Goal: Transaction & Acquisition: Obtain resource

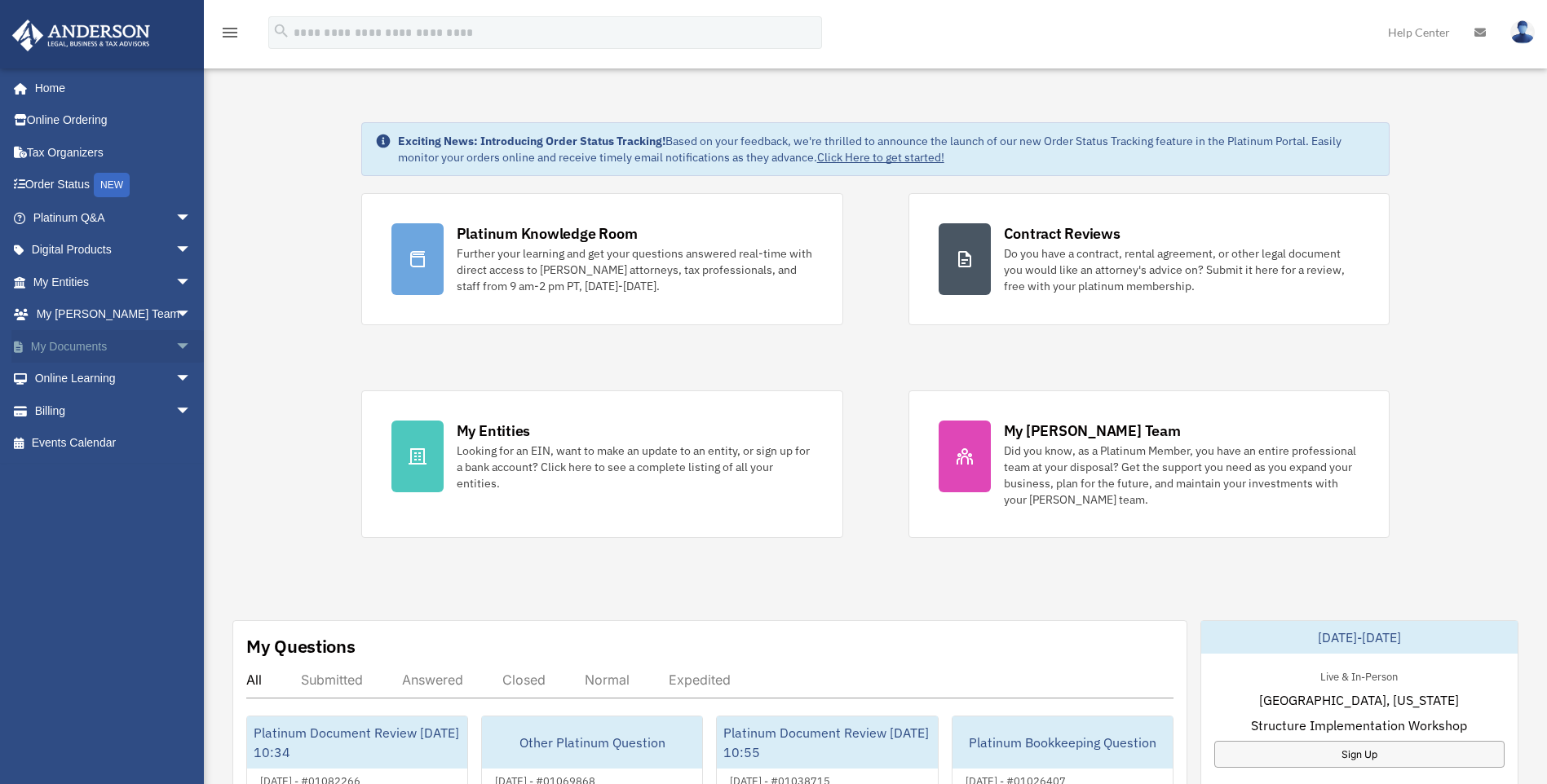
click at [175, 343] on span "arrow_drop_down" at bounding box center [191, 347] width 32 height 33
click at [117, 436] on link "Forms Library" at bounding box center [119, 443] width 193 height 32
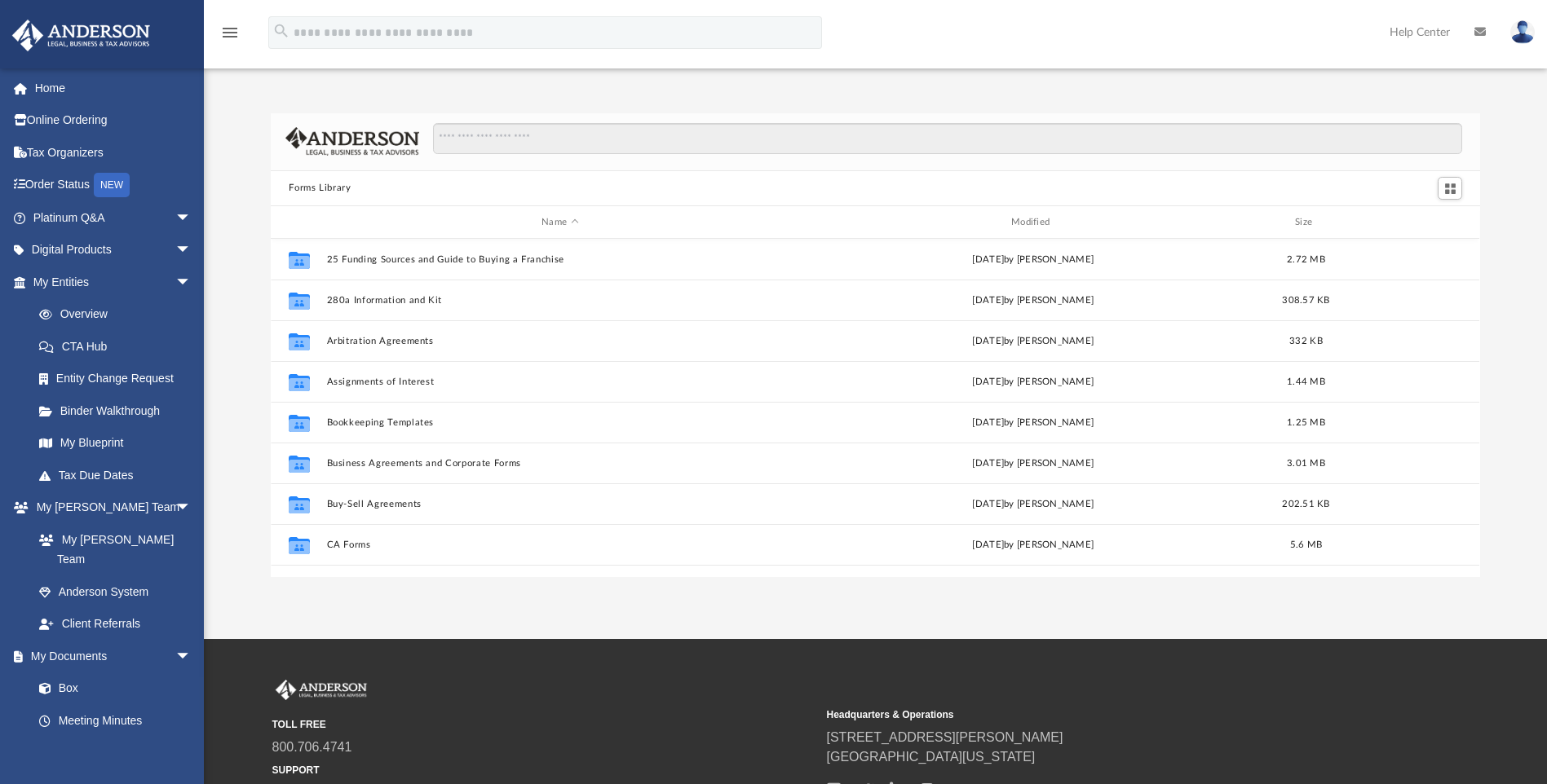
scroll to position [359, 1197]
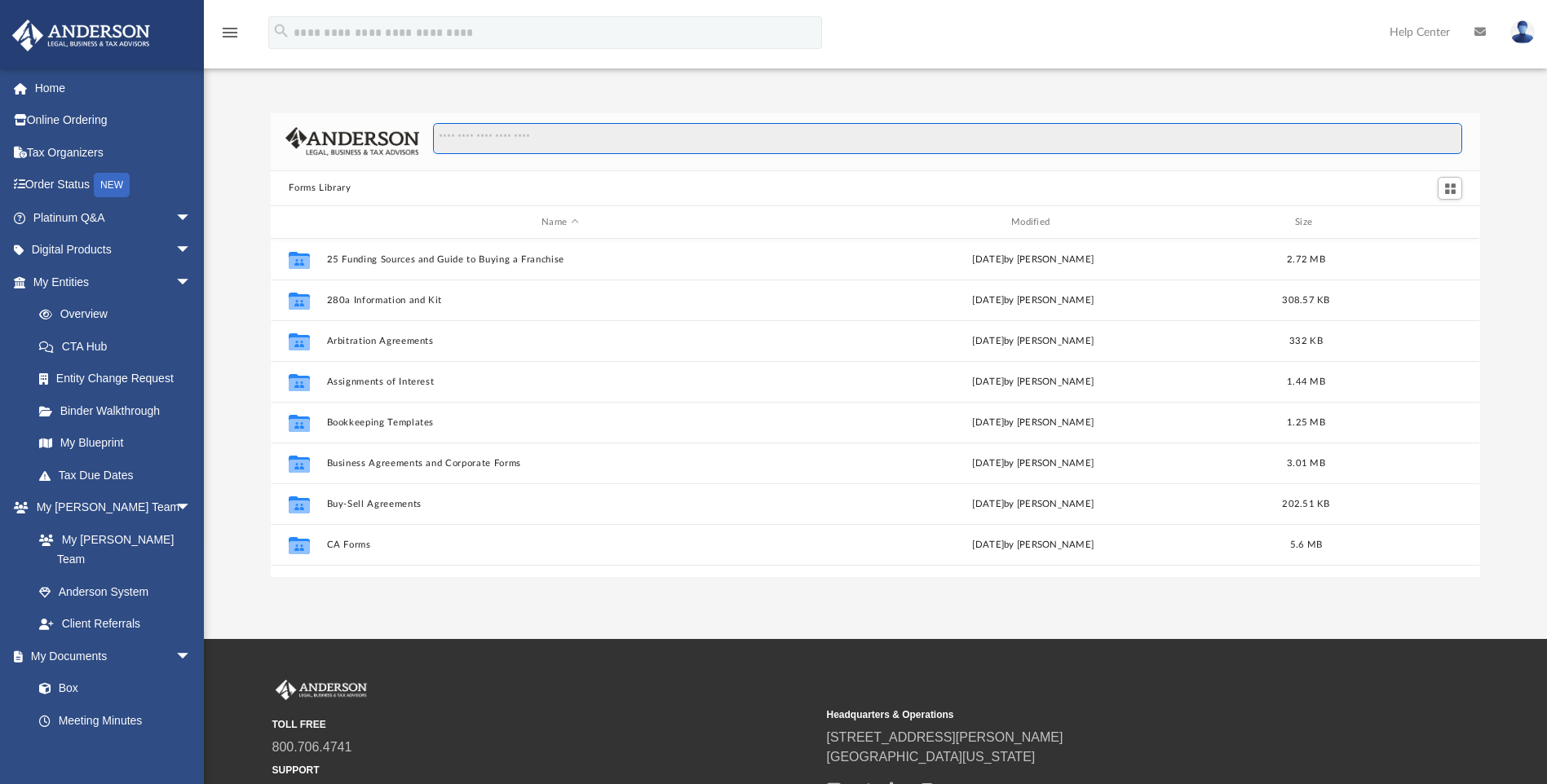
click at [513, 144] on input "Search files and folders" at bounding box center [947, 138] width 1029 height 31
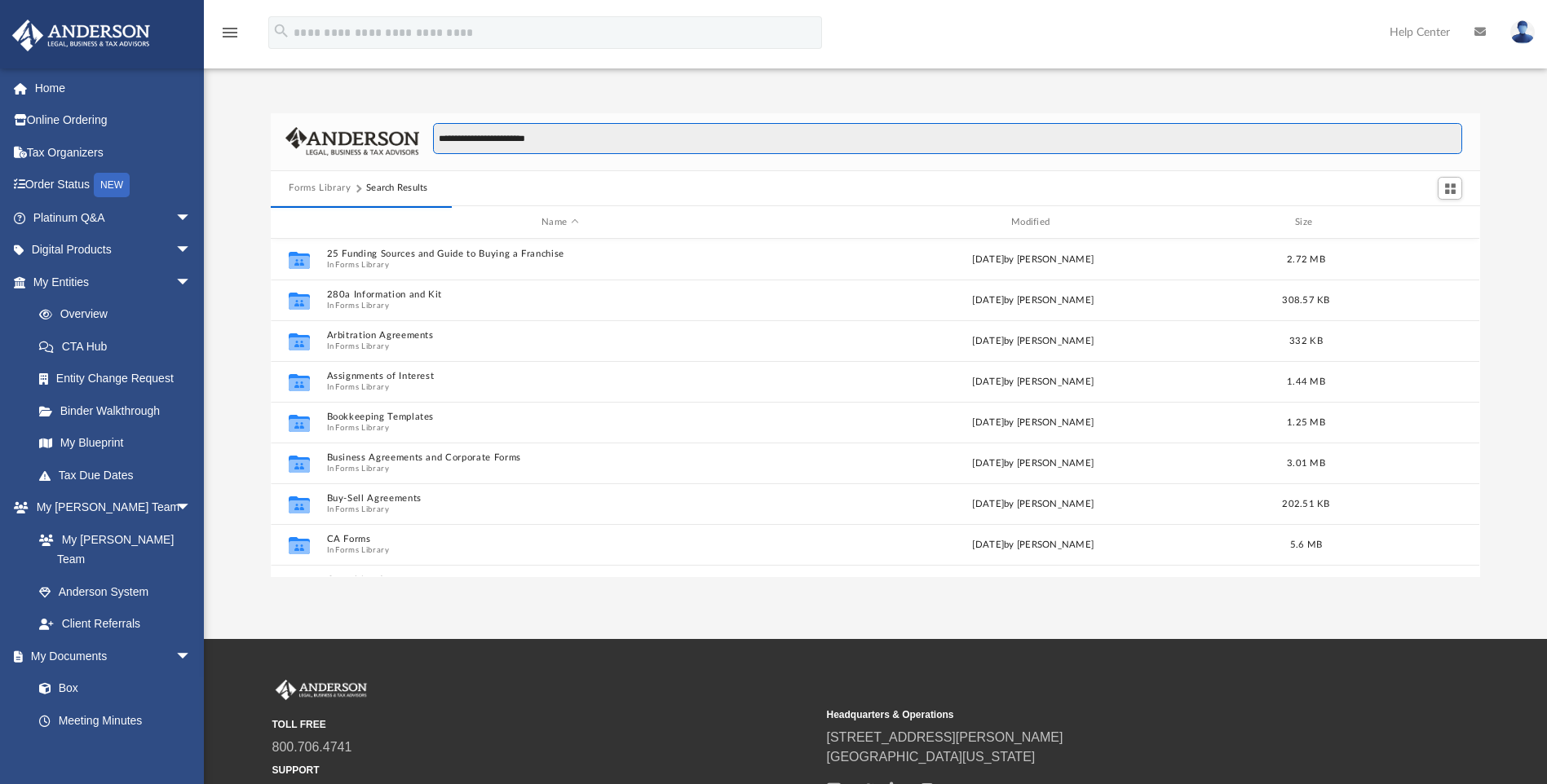
type input "**********"
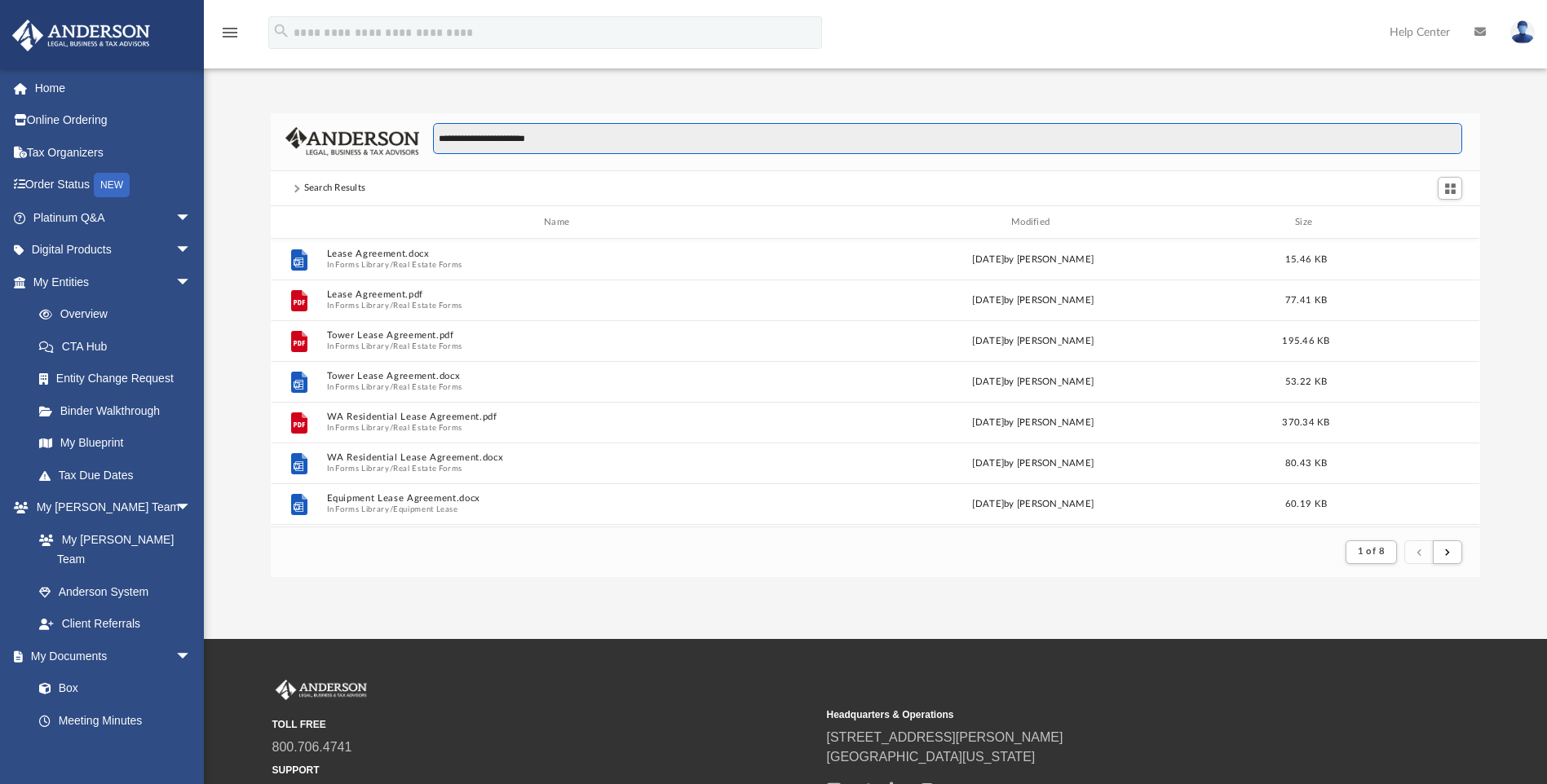
scroll to position [308, 1197]
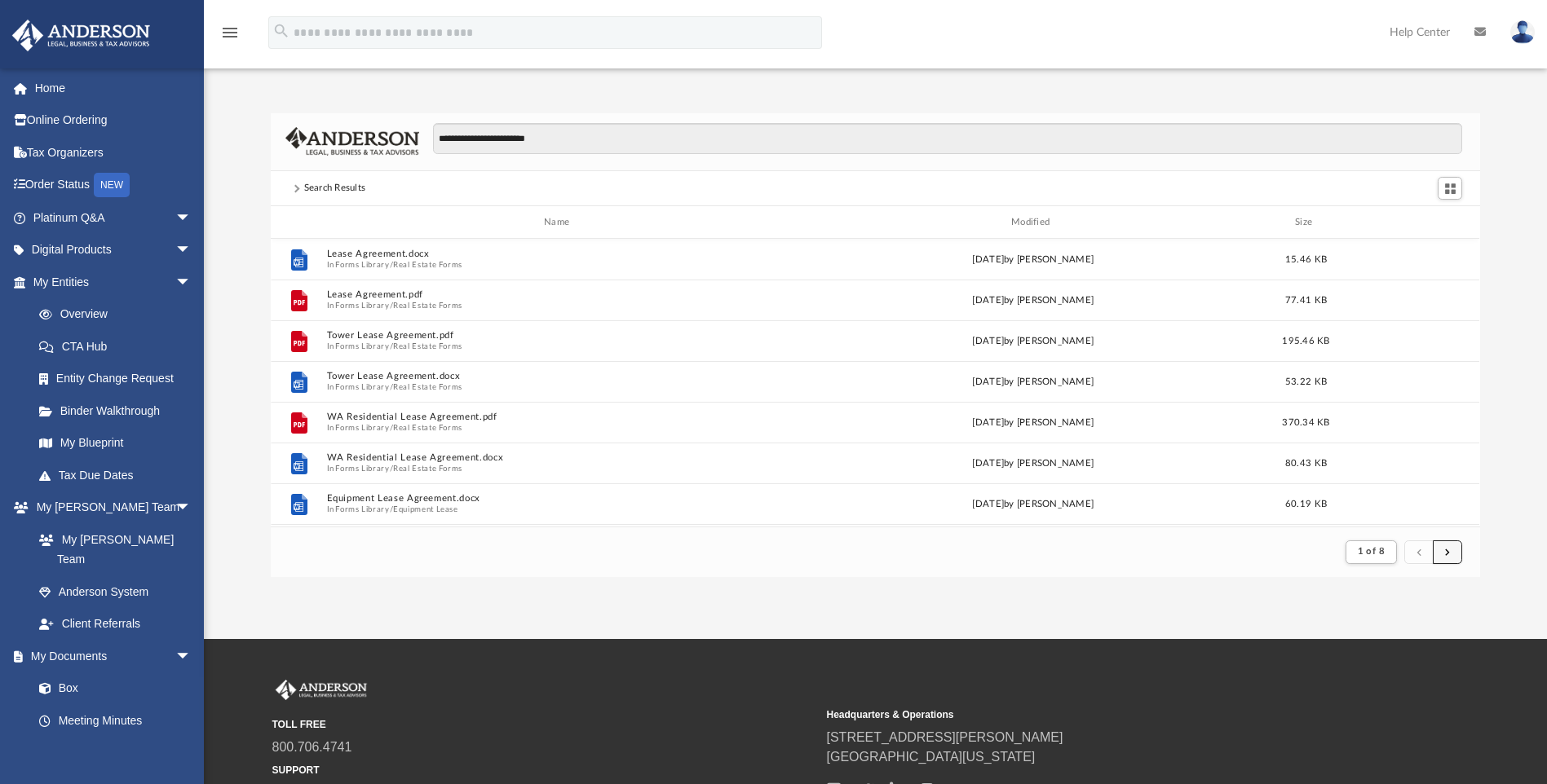
click at [1437, 548] on button "submit" at bounding box center [1447, 552] width 29 height 24
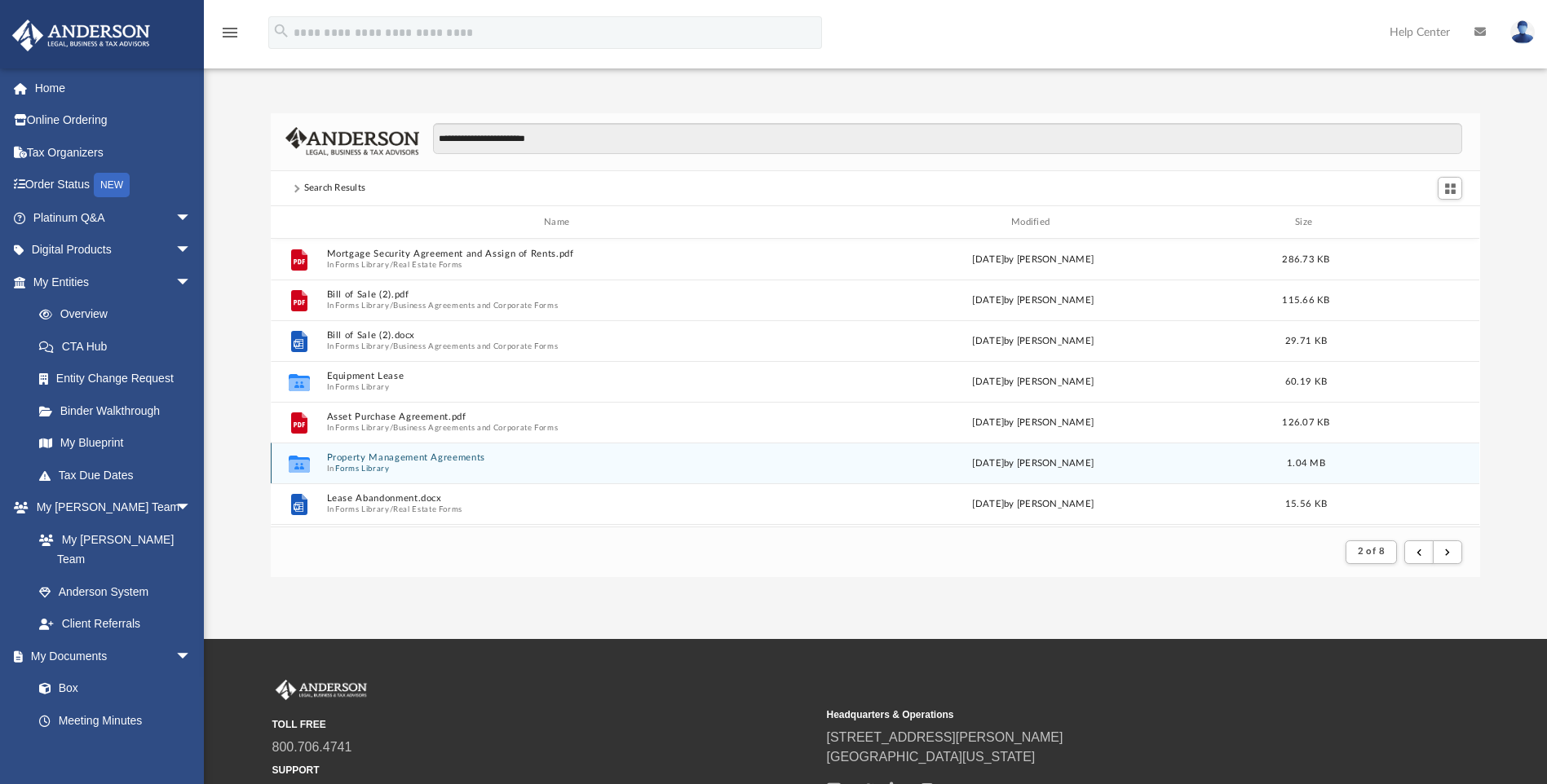
click at [674, 466] on span "In Forms Library" at bounding box center [560, 469] width 466 height 10
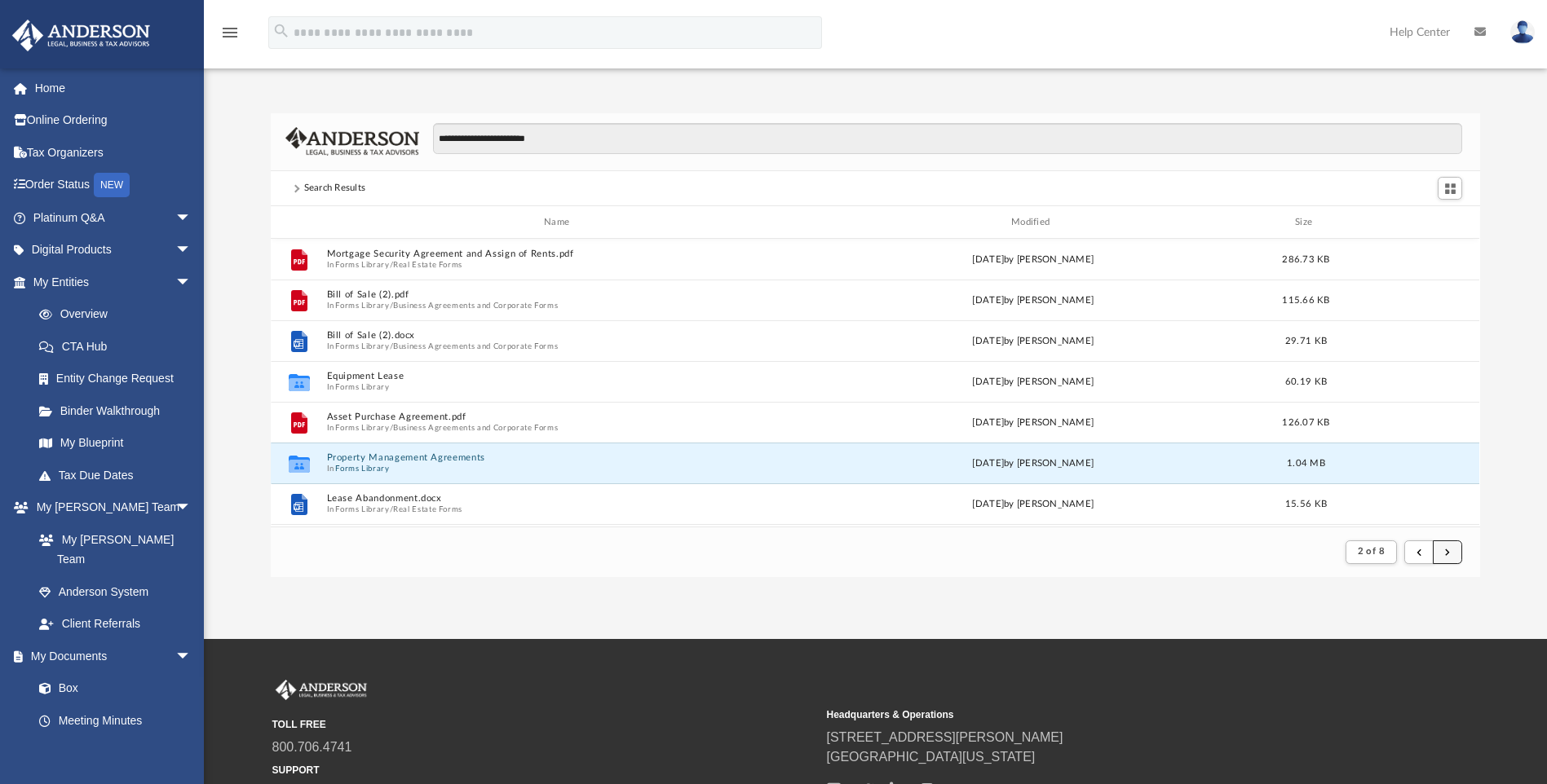
click at [1450, 555] on button "submit" at bounding box center [1447, 552] width 29 height 24
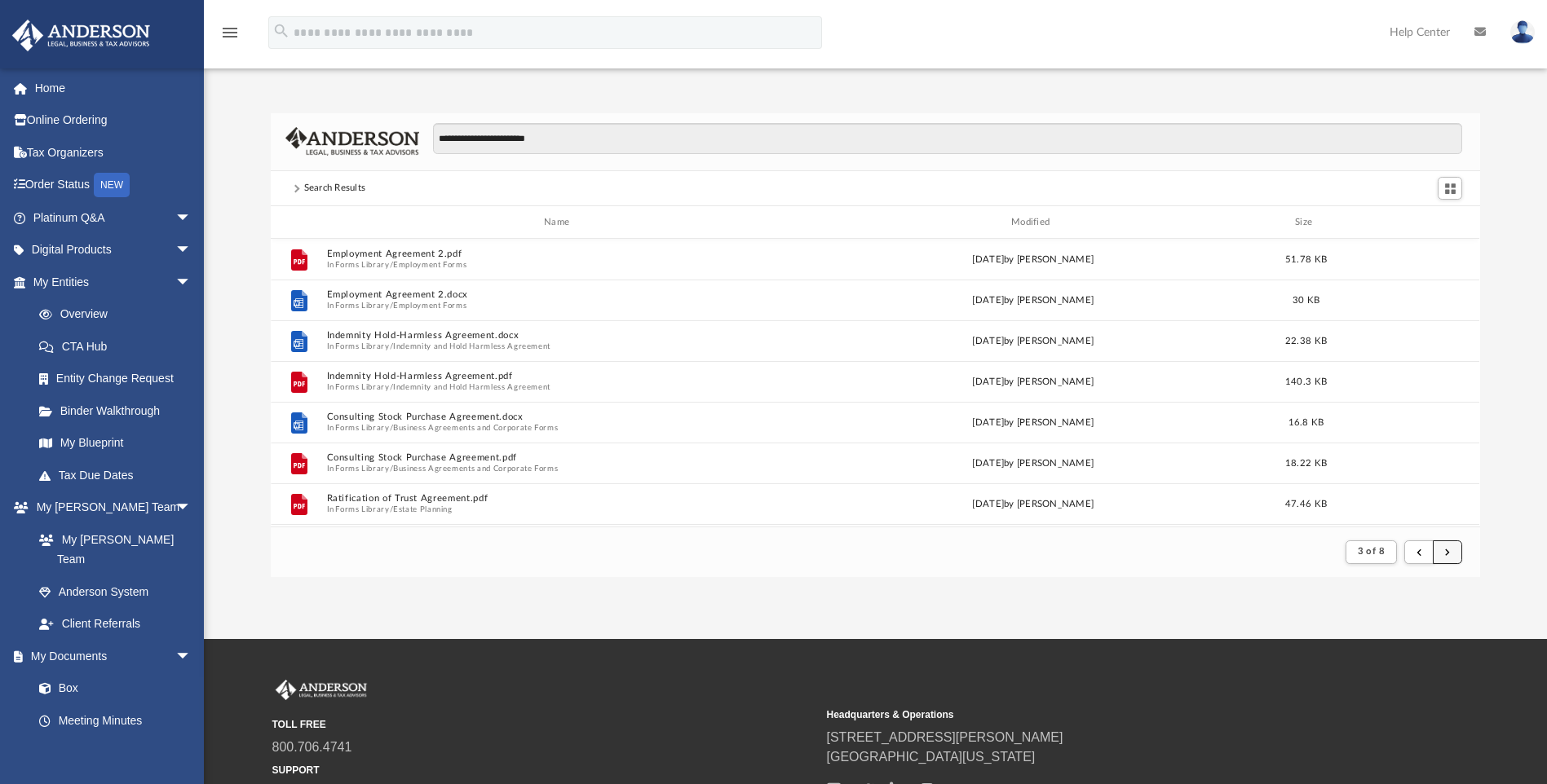
click at [1455, 553] on button "submit" at bounding box center [1447, 552] width 29 height 24
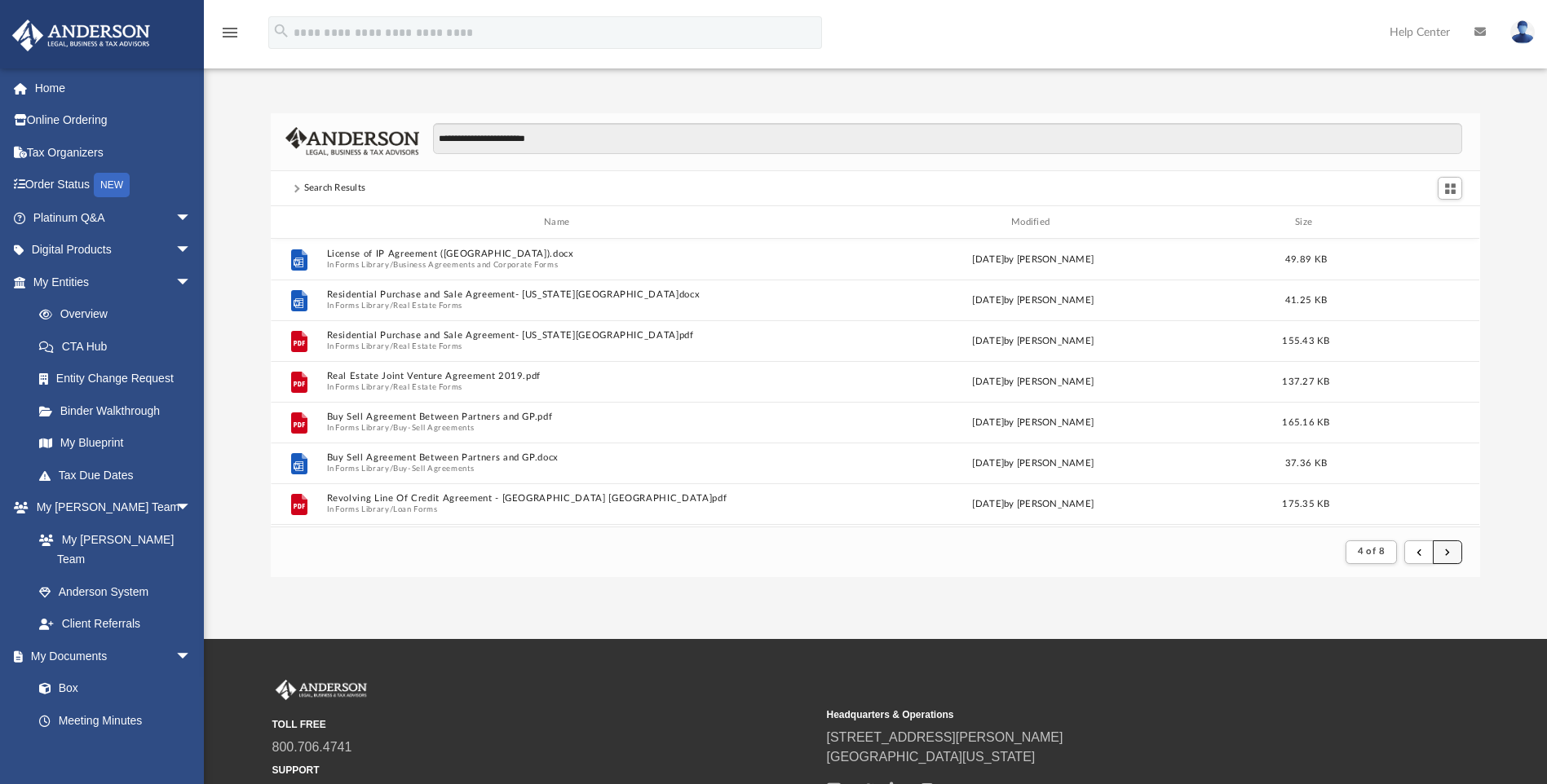
click at [1442, 553] on button "submit" at bounding box center [1447, 552] width 29 height 24
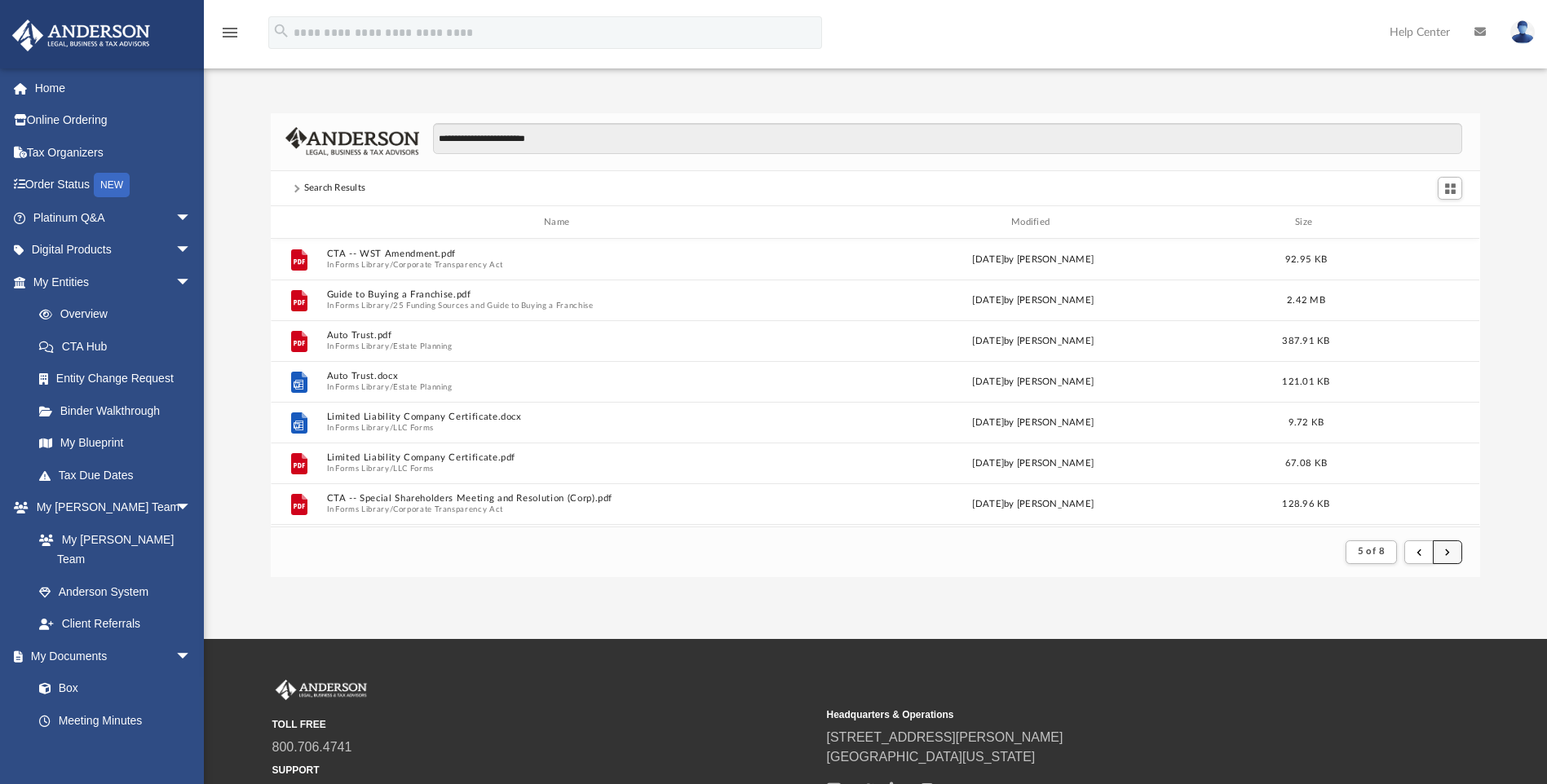
click at [1432, 549] on button "submit" at bounding box center [1447, 552] width 29 height 24
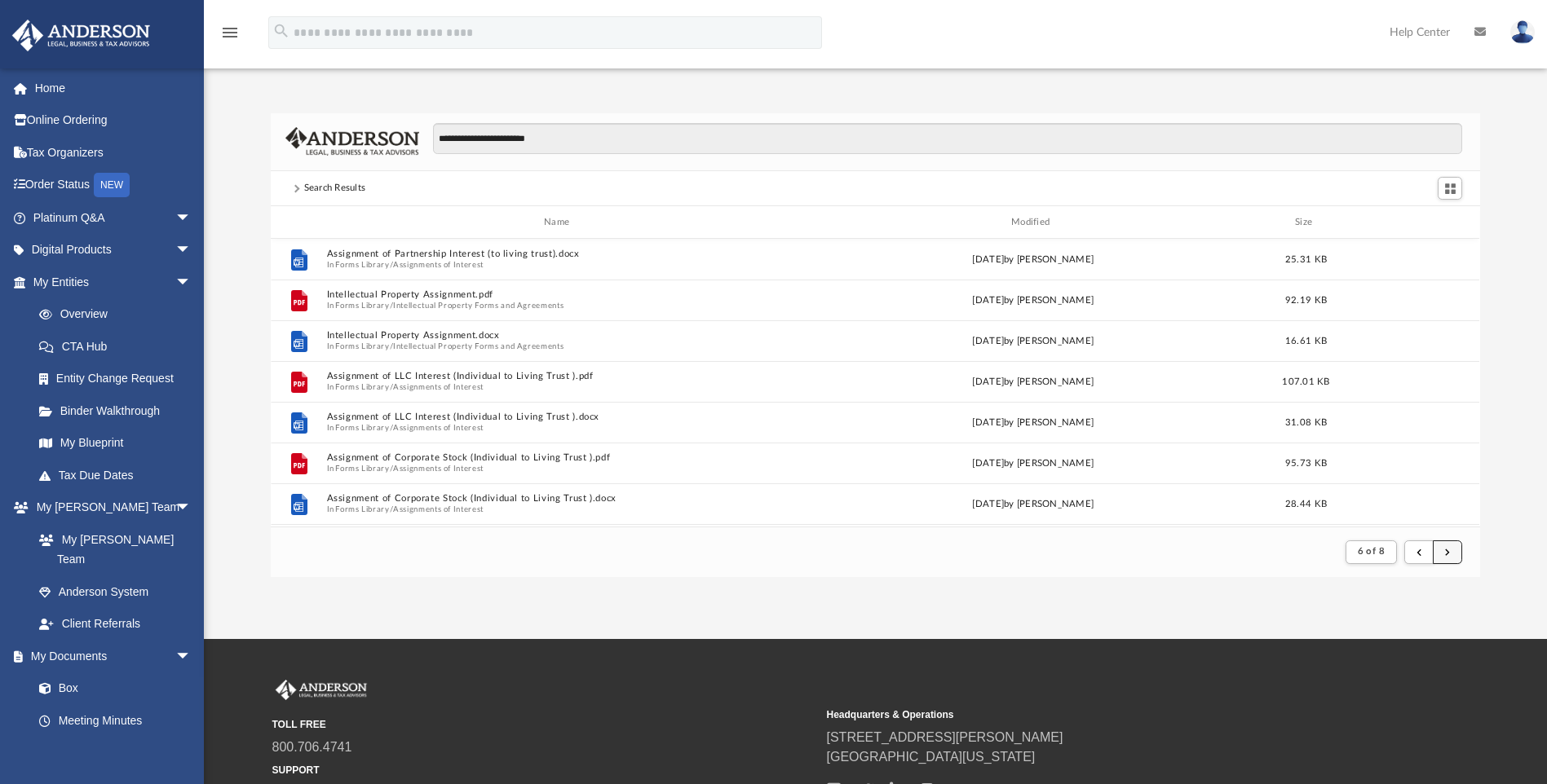
click at [1452, 557] on button "submit" at bounding box center [1447, 552] width 29 height 24
click at [1454, 553] on button "submit" at bounding box center [1447, 552] width 29 height 24
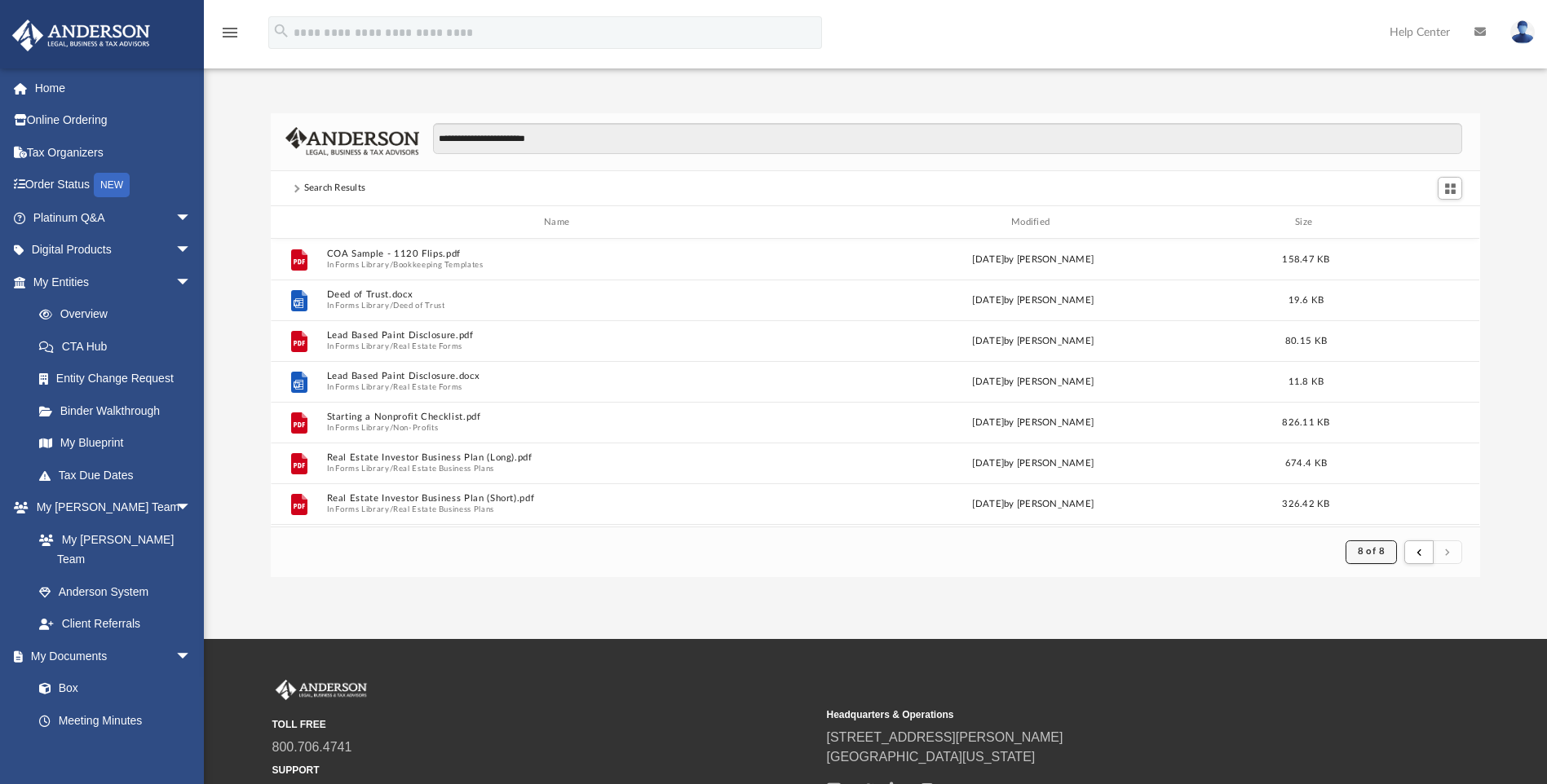
click at [1377, 555] on span "8 of 8" at bounding box center [1371, 551] width 27 height 9
click at [1373, 576] on ul "1 2 3 4 5 6 7 8" at bounding box center [1385, 674] width 25 height 214
click at [1381, 587] on li "1" at bounding box center [1384, 585] width 6 height 17
click at [1376, 552] on span "8 of 8" at bounding box center [1371, 551] width 27 height 9
click at [1074, 604] on div "App bob.apples@andersonadvisors.com Sign Out bob.apples@andersonadvisors.com Ho…" at bounding box center [773, 319] width 1547 height 639
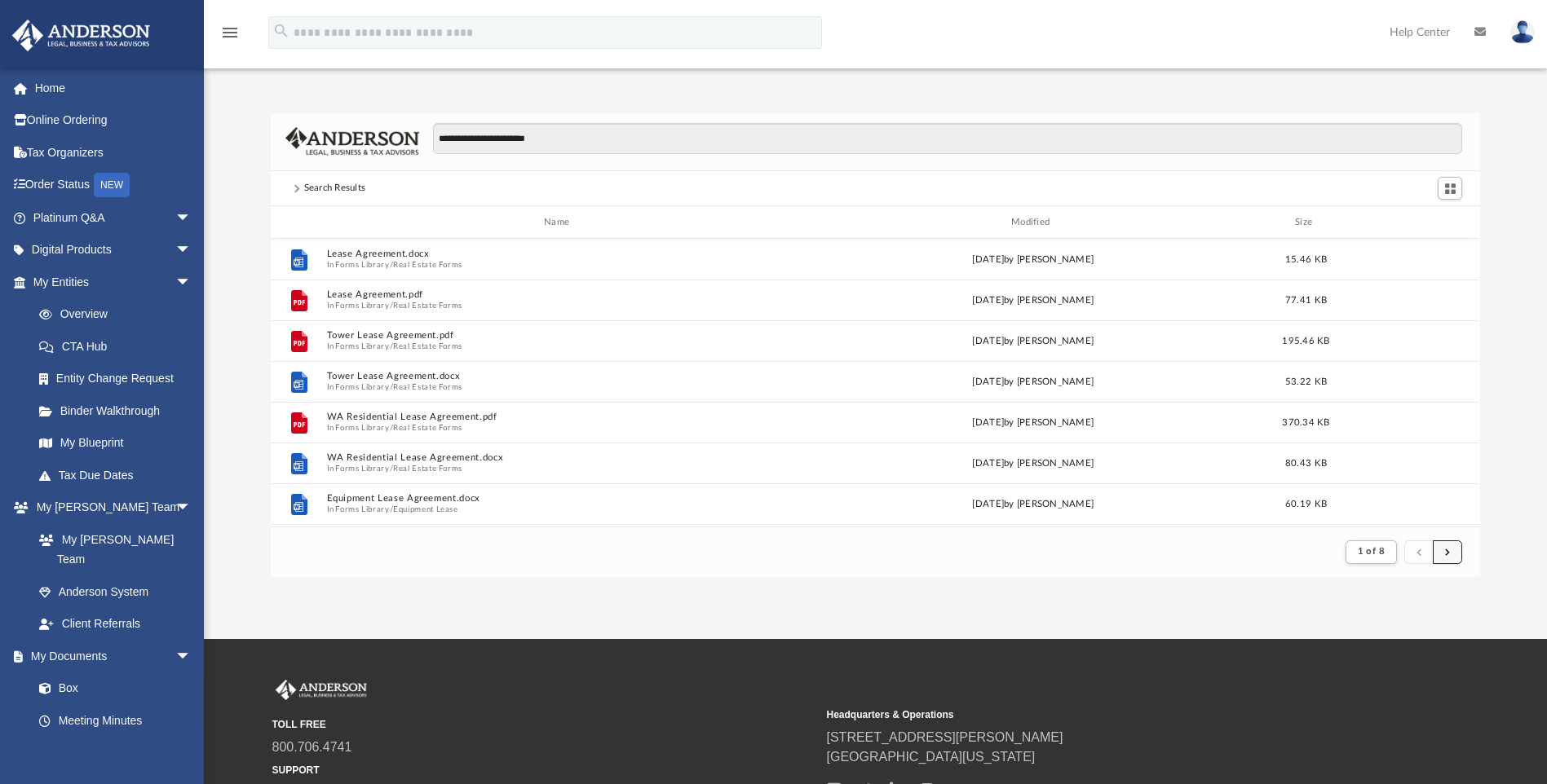
click at [1438, 554] on button "submit" at bounding box center [1447, 552] width 29 height 24
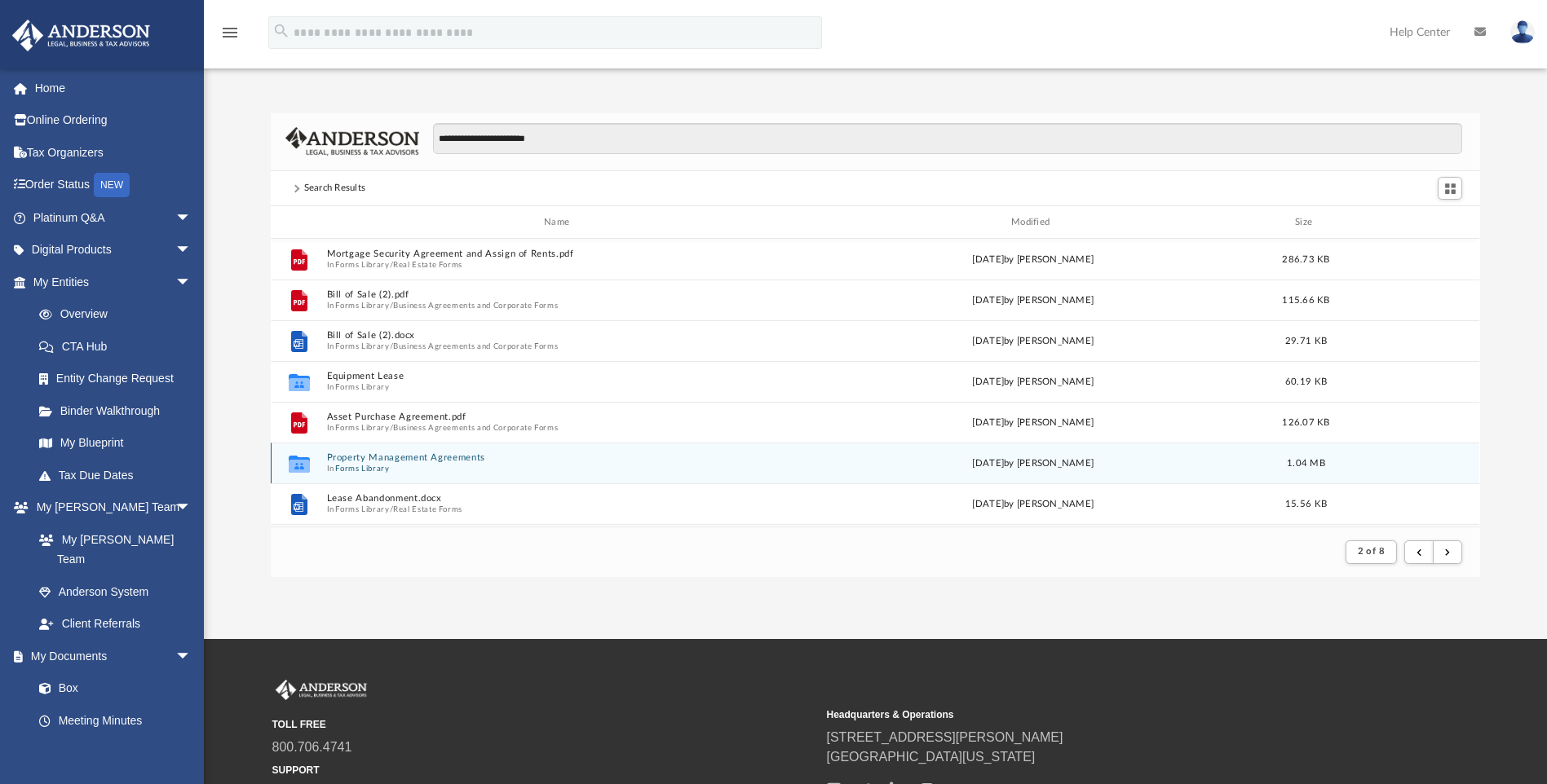
click at [342, 464] on button "Forms Library" at bounding box center [363, 469] width 54 height 10
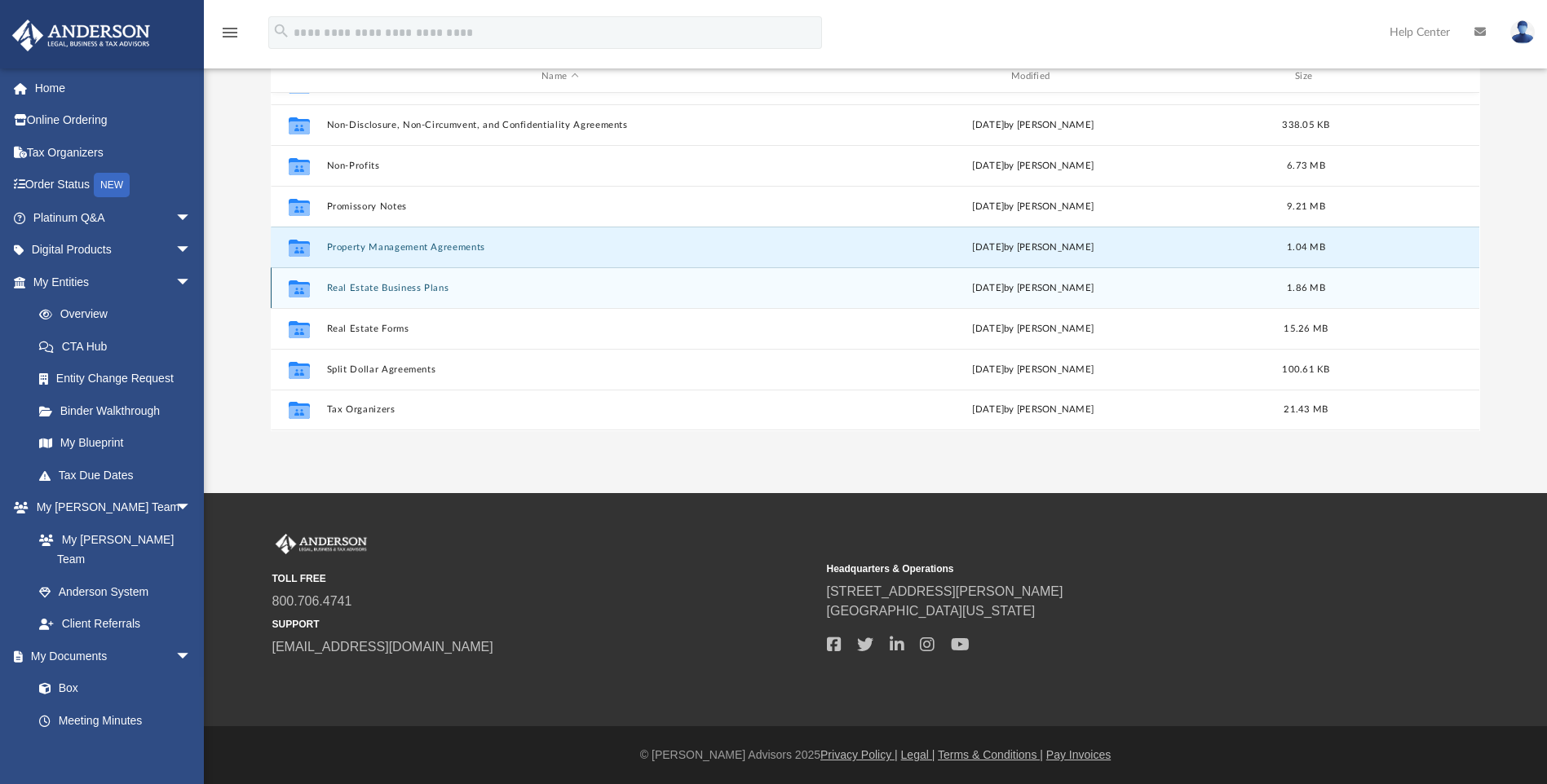
scroll to position [64, 0]
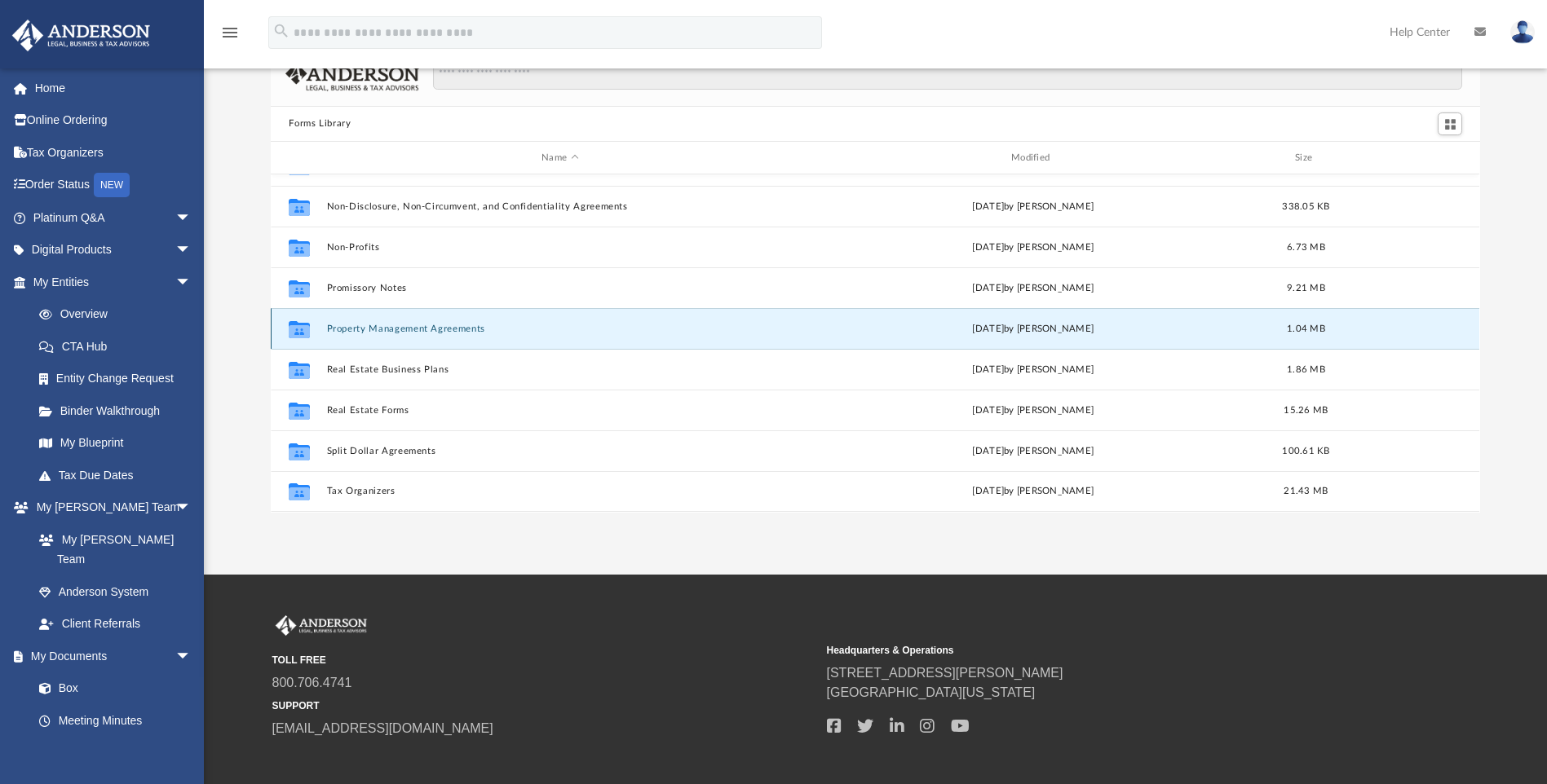
click at [422, 330] on button "Property Management Agreements" at bounding box center [560, 329] width 466 height 10
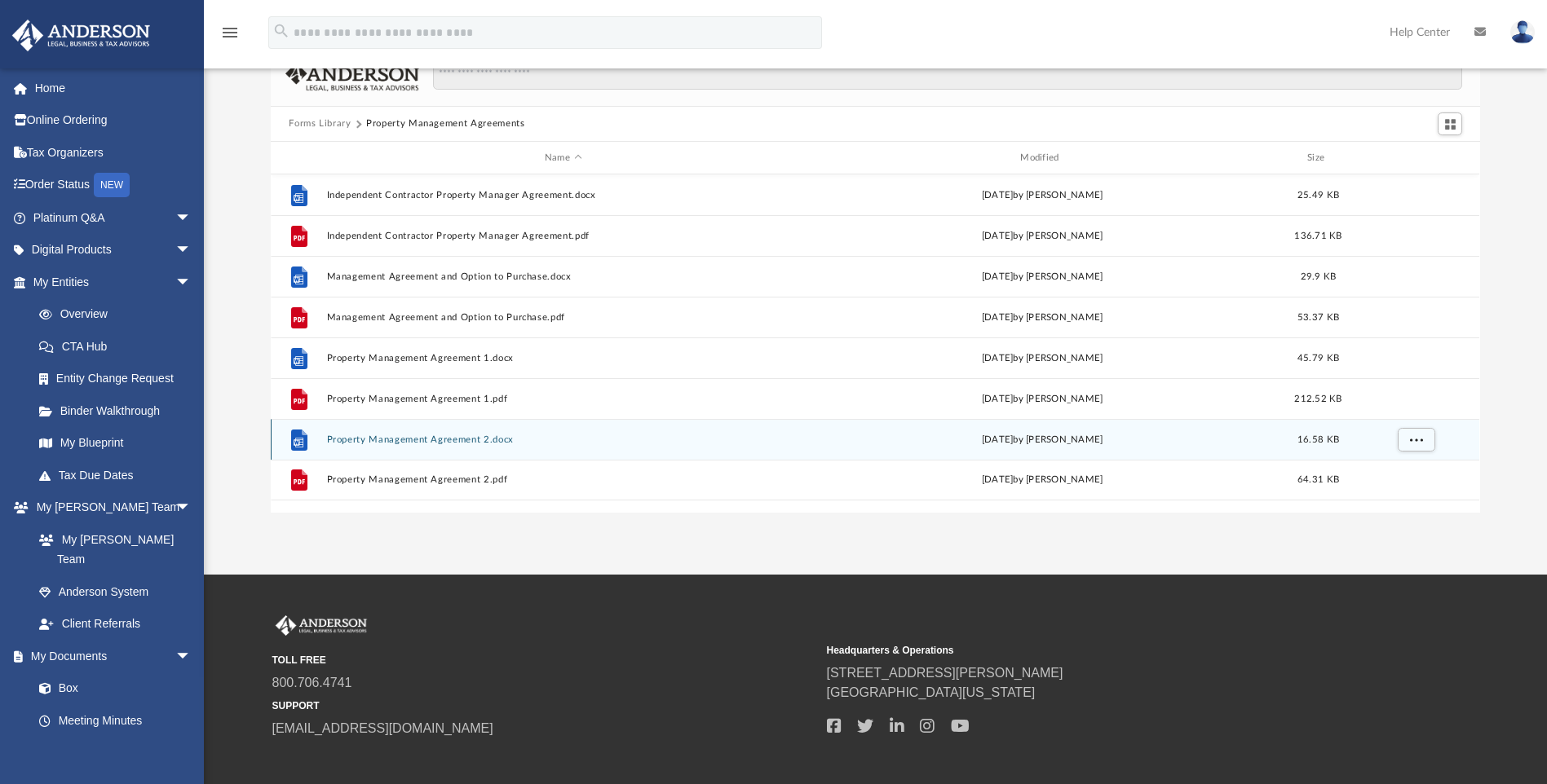
scroll to position [0, 0]
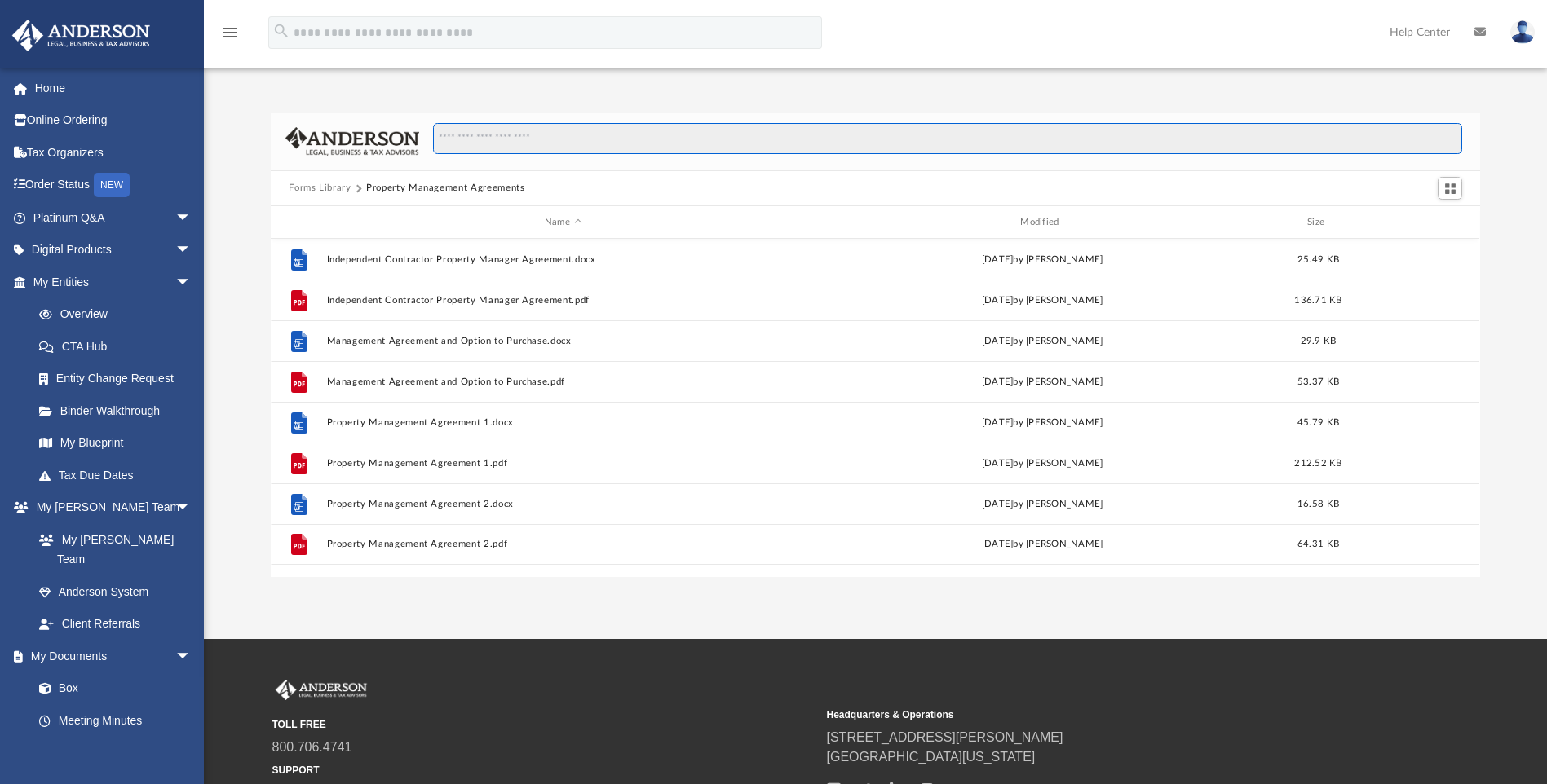
click at [524, 141] on input "Search files and folders" at bounding box center [947, 138] width 1029 height 31
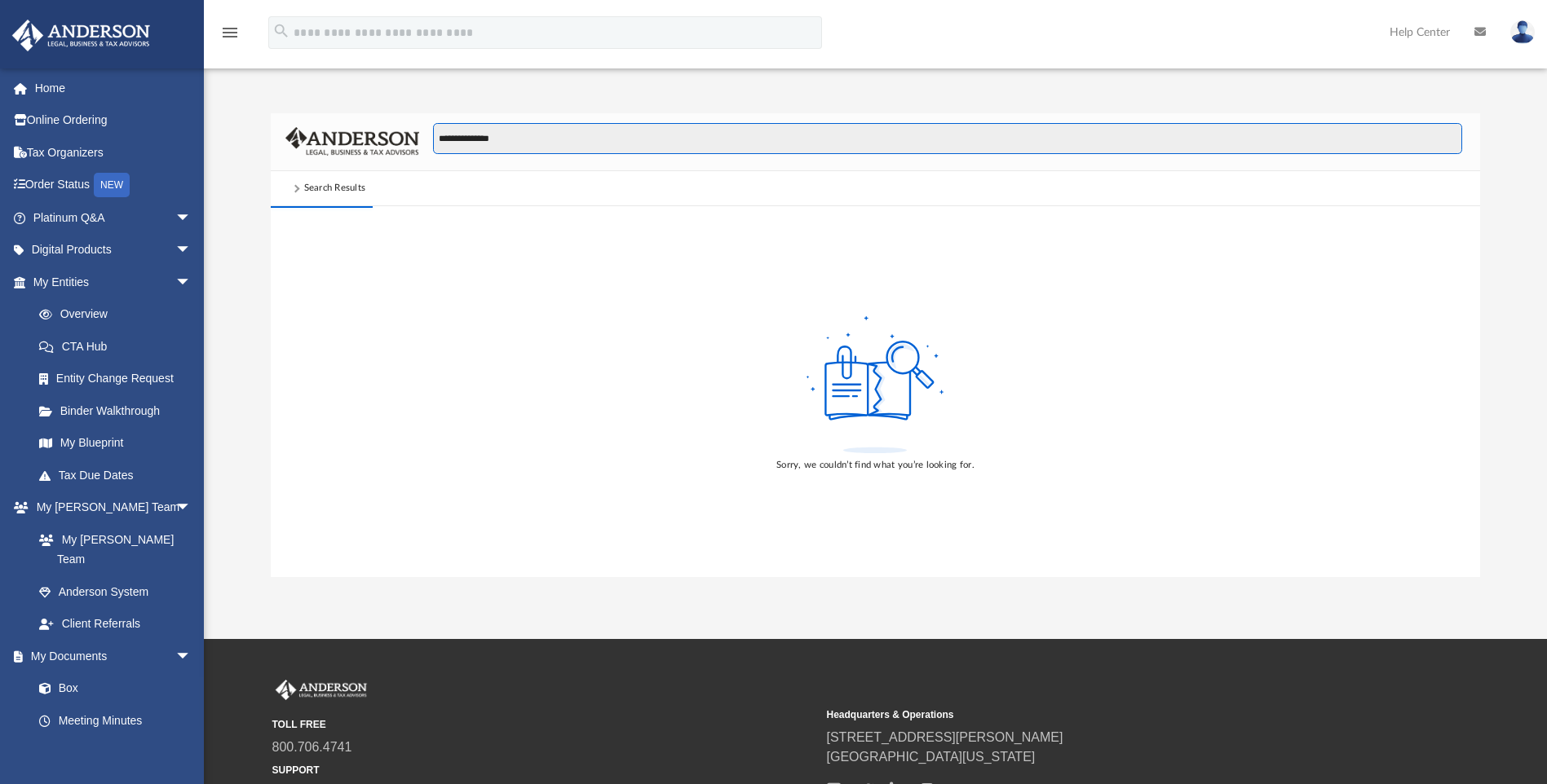
type input "**********"
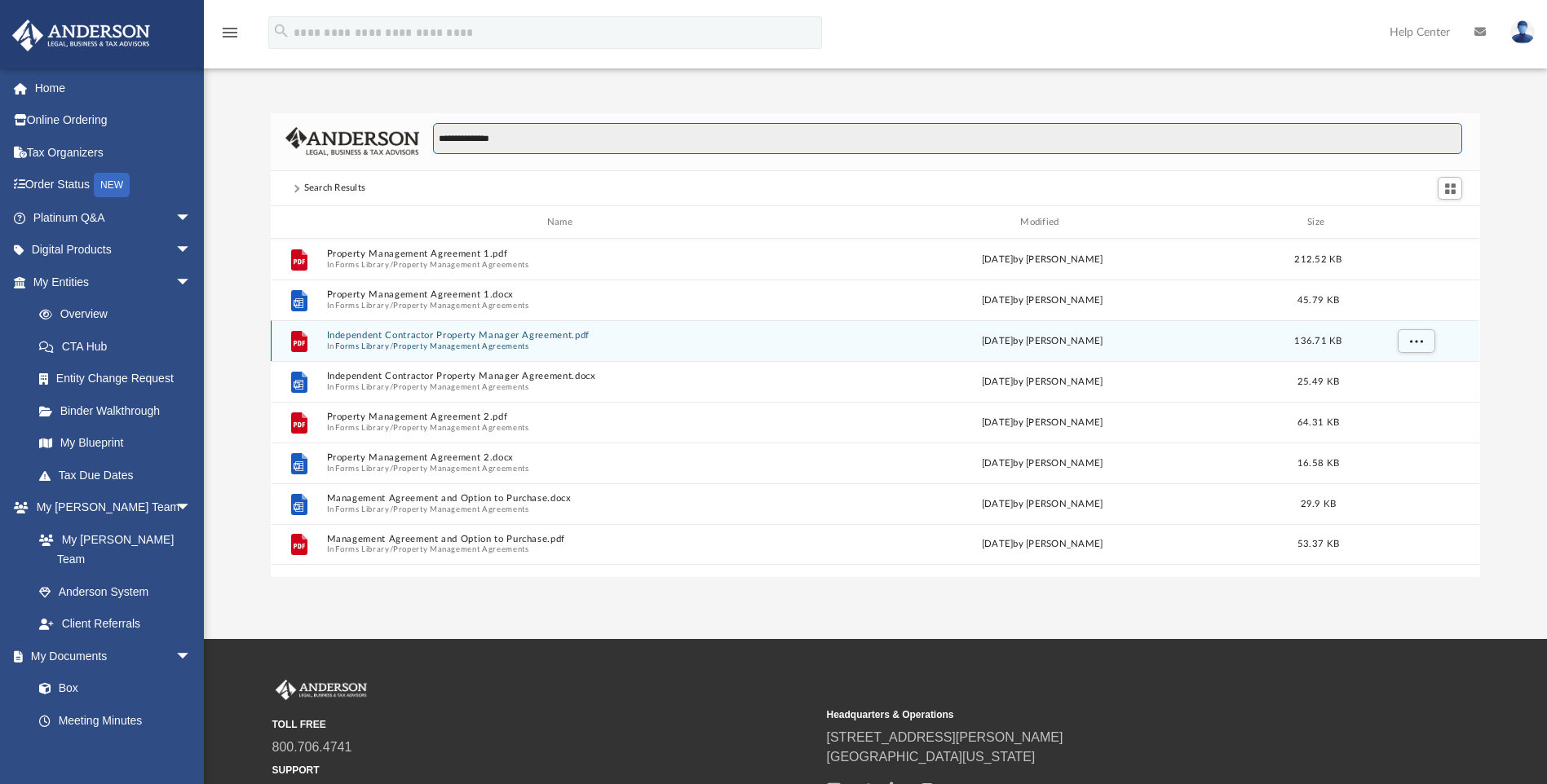
scroll to position [359, 1197]
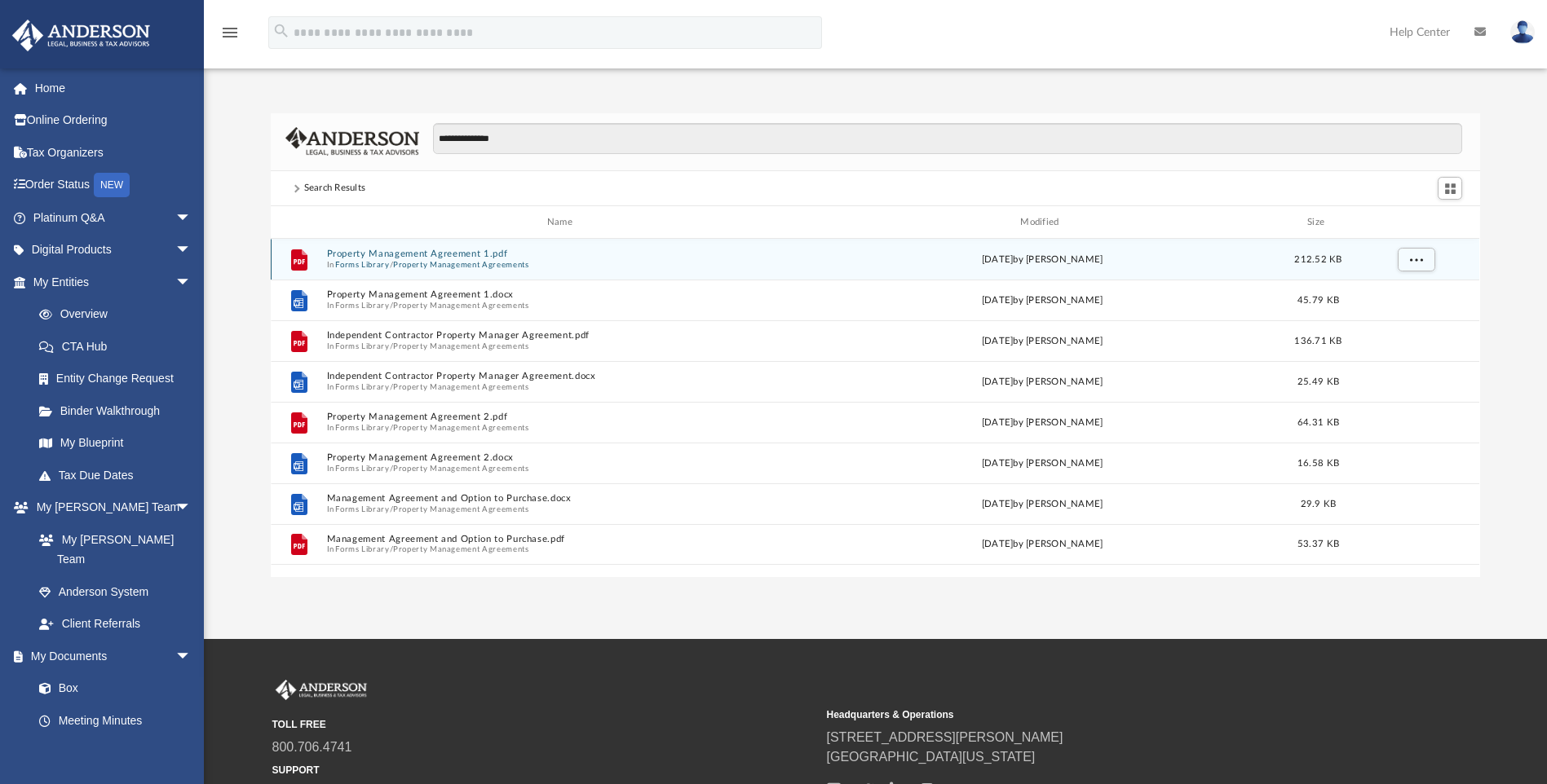
click at [376, 264] on button "Forms Library" at bounding box center [363, 265] width 54 height 10
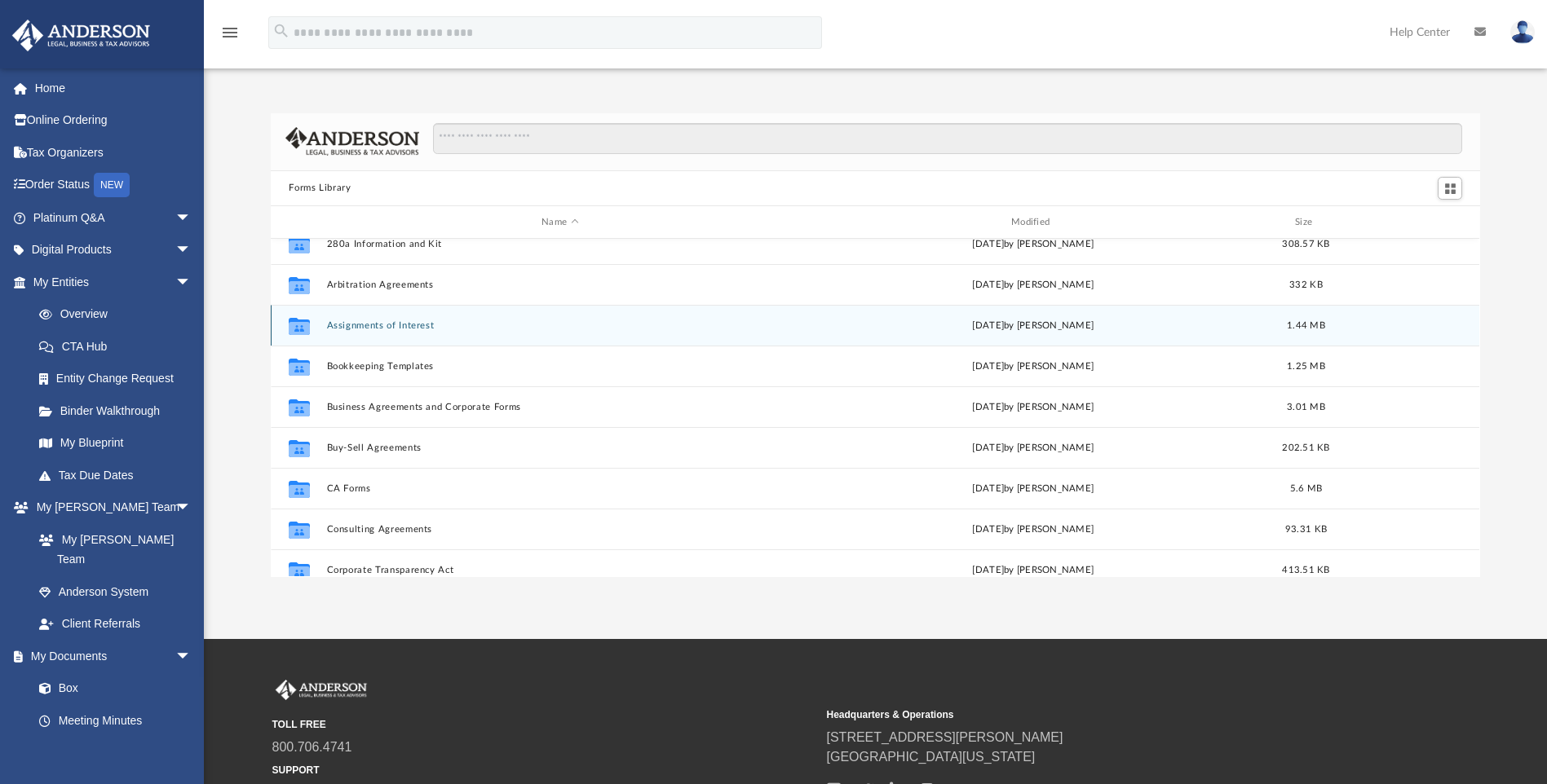
scroll to position [81, 0]
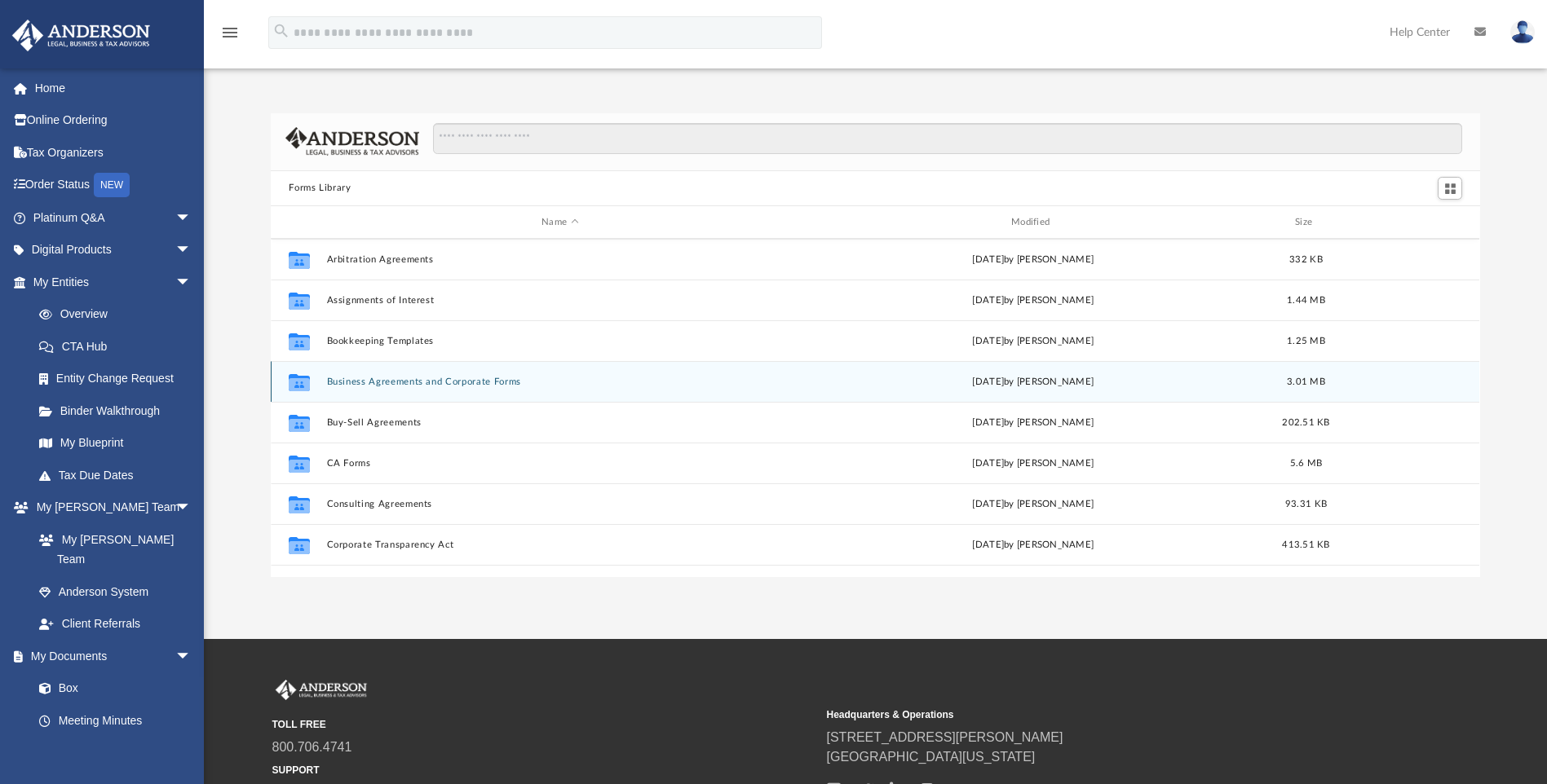
click at [582, 381] on button "Business Agreements and Corporate Forms" at bounding box center [560, 382] width 466 height 10
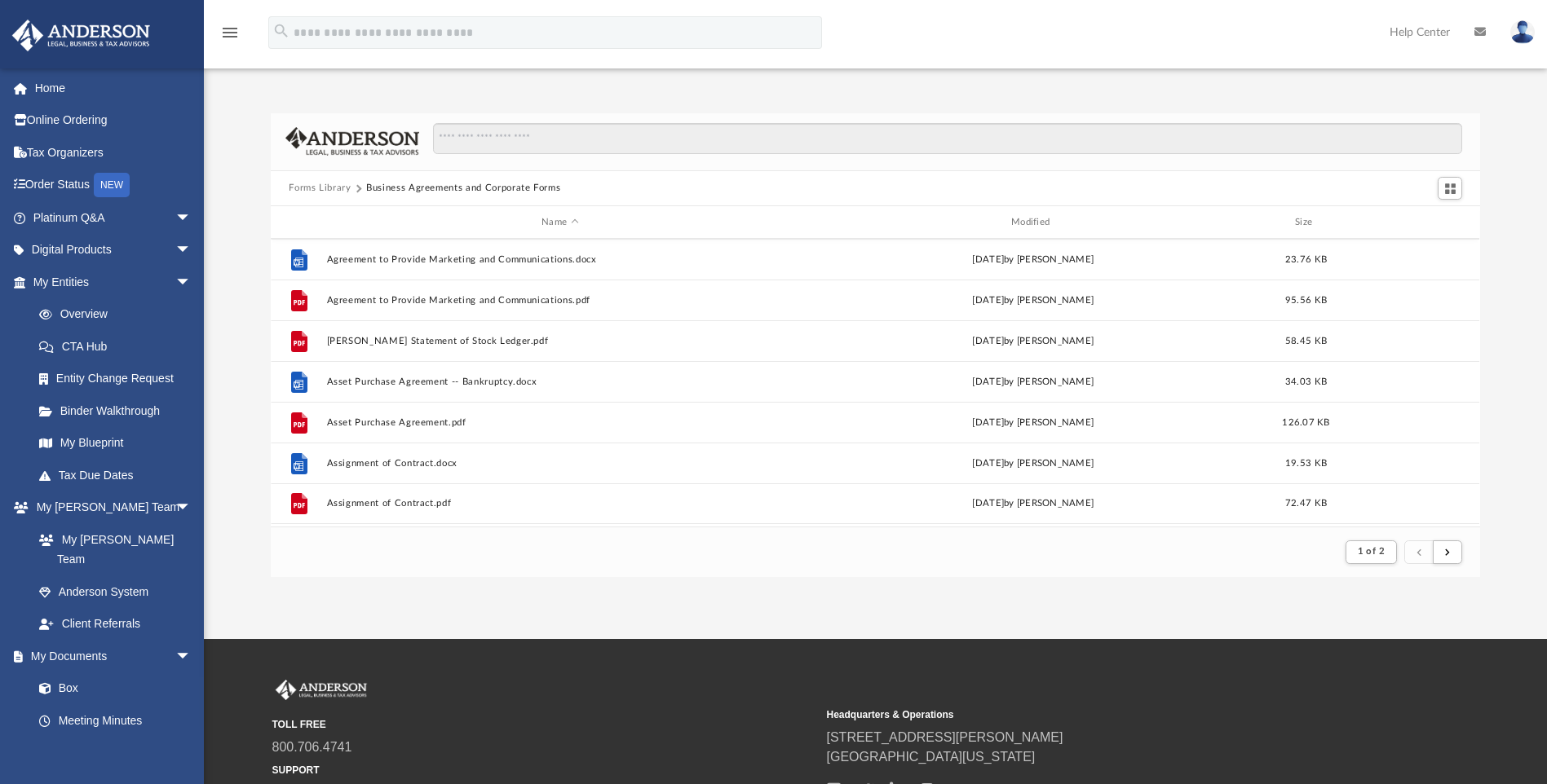
scroll to position [308, 1197]
click at [314, 189] on button "Forms Library" at bounding box center [319, 187] width 62 height 14
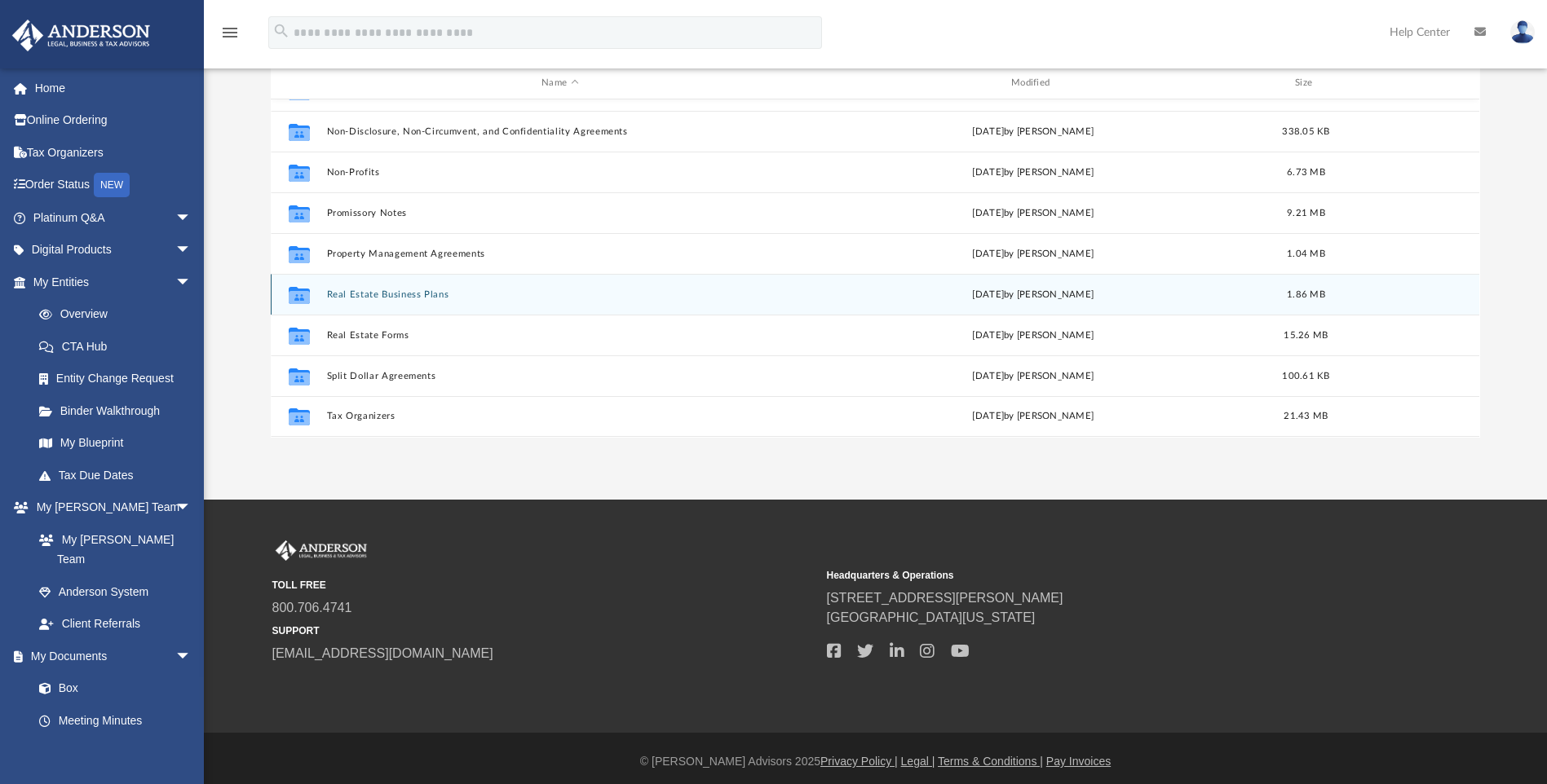
scroll to position [146, 0]
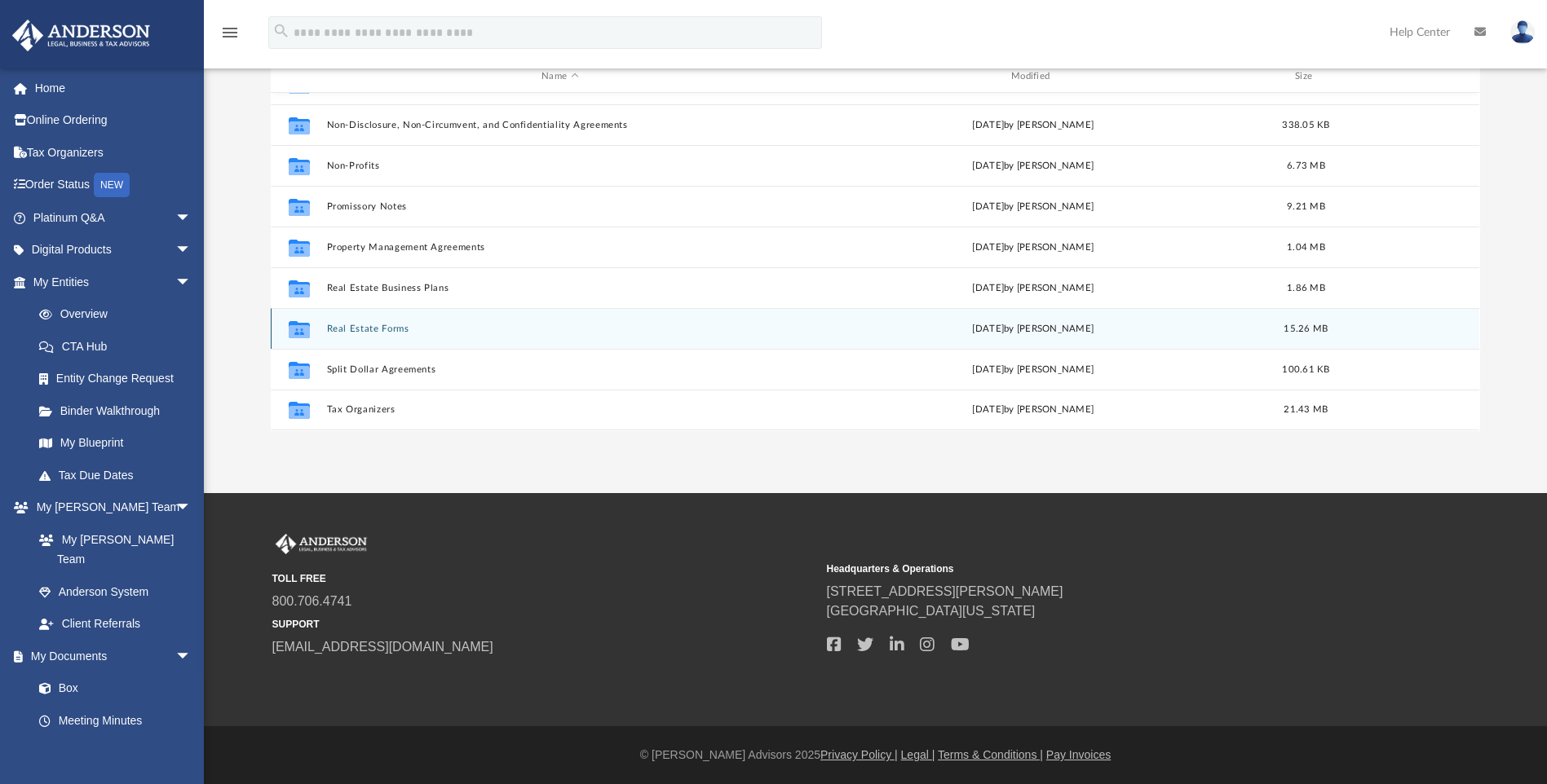
click at [413, 330] on button "Real Estate Forms" at bounding box center [560, 329] width 466 height 10
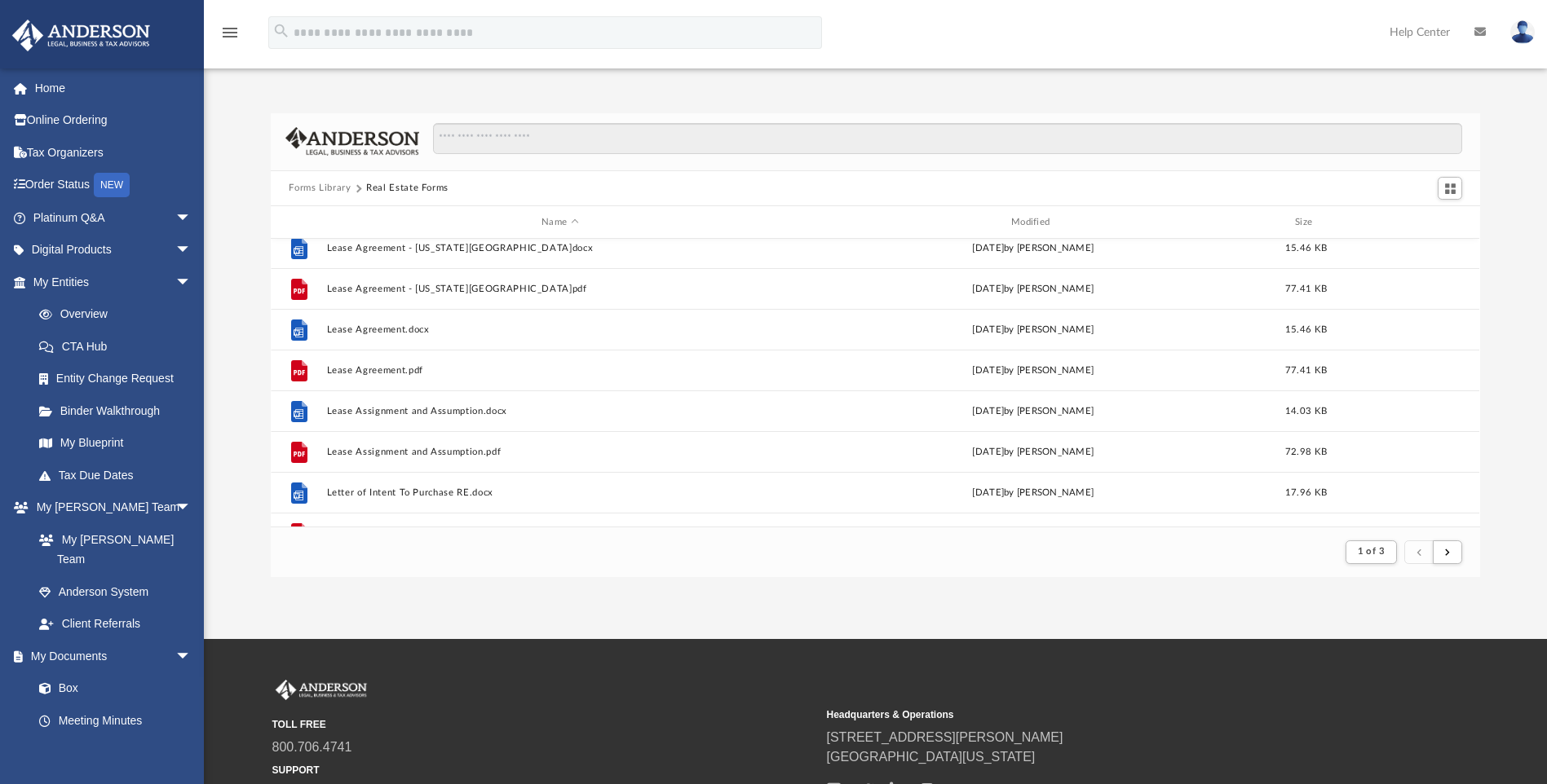
scroll to position [978, 0]
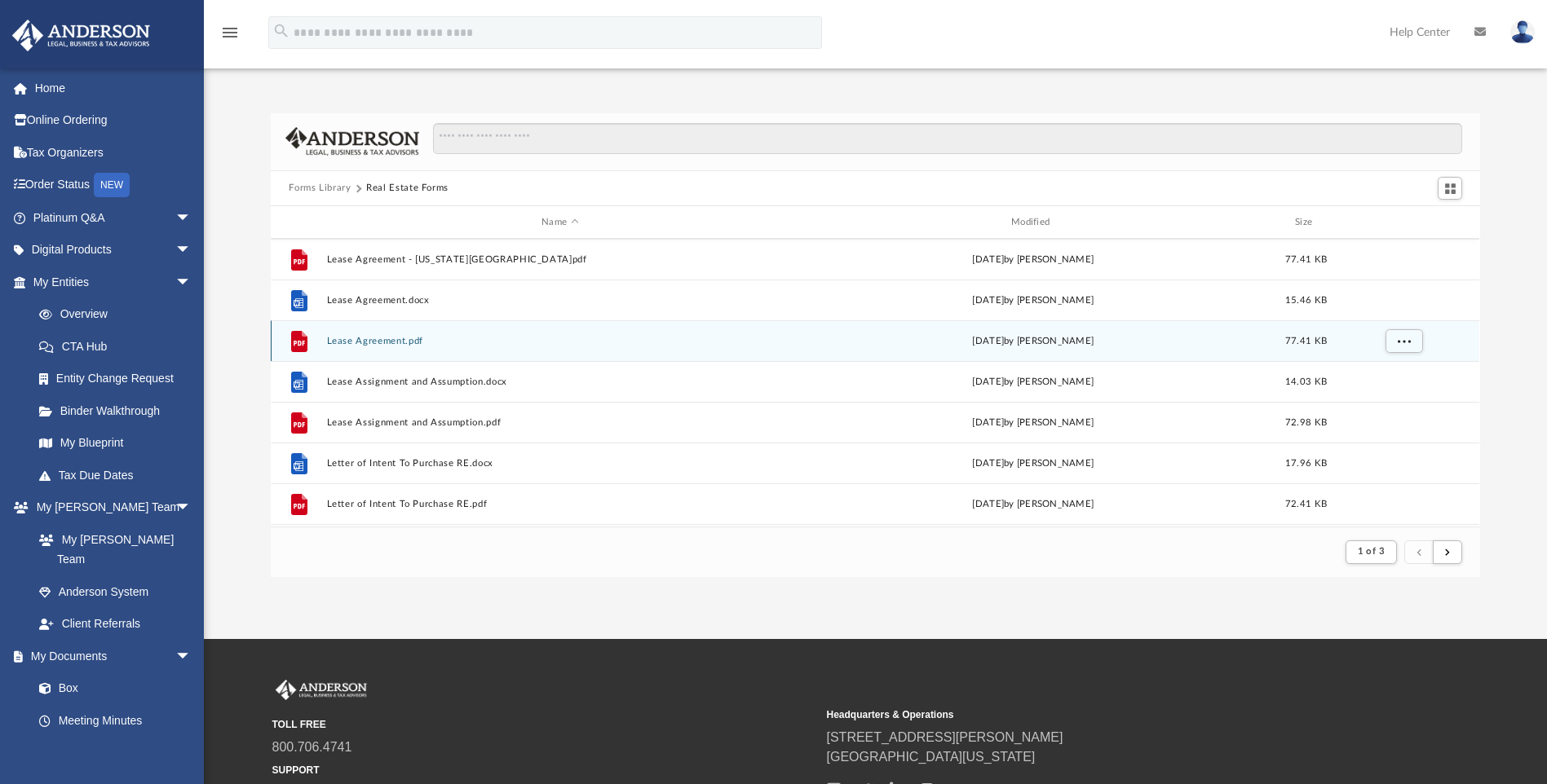
click at [489, 350] on div "File Lease Agreement.pdf Wed Oct 5 2022 by Mary Acree 77.41 KB" at bounding box center [875, 340] width 1209 height 41
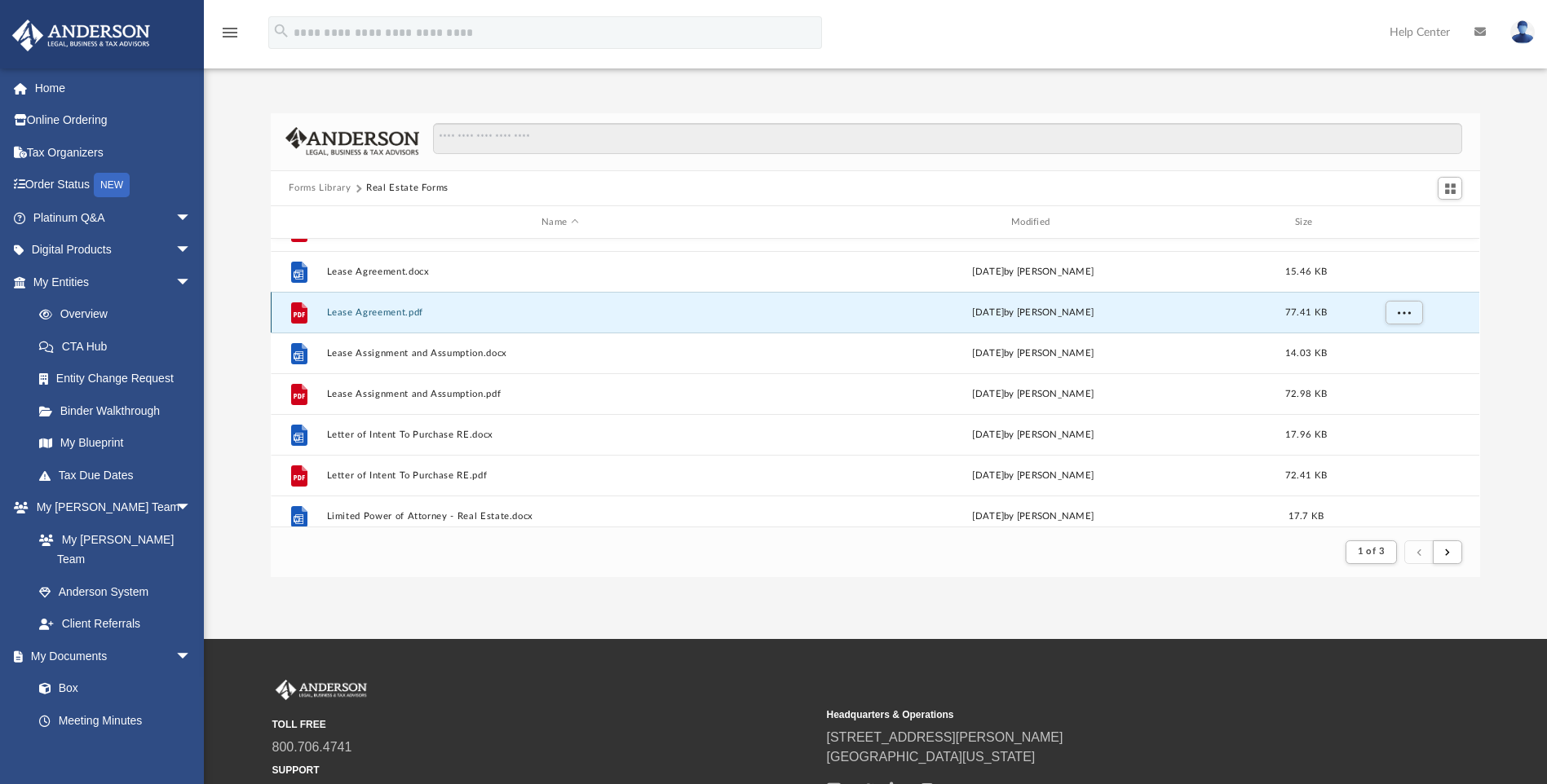
scroll to position [897, 0]
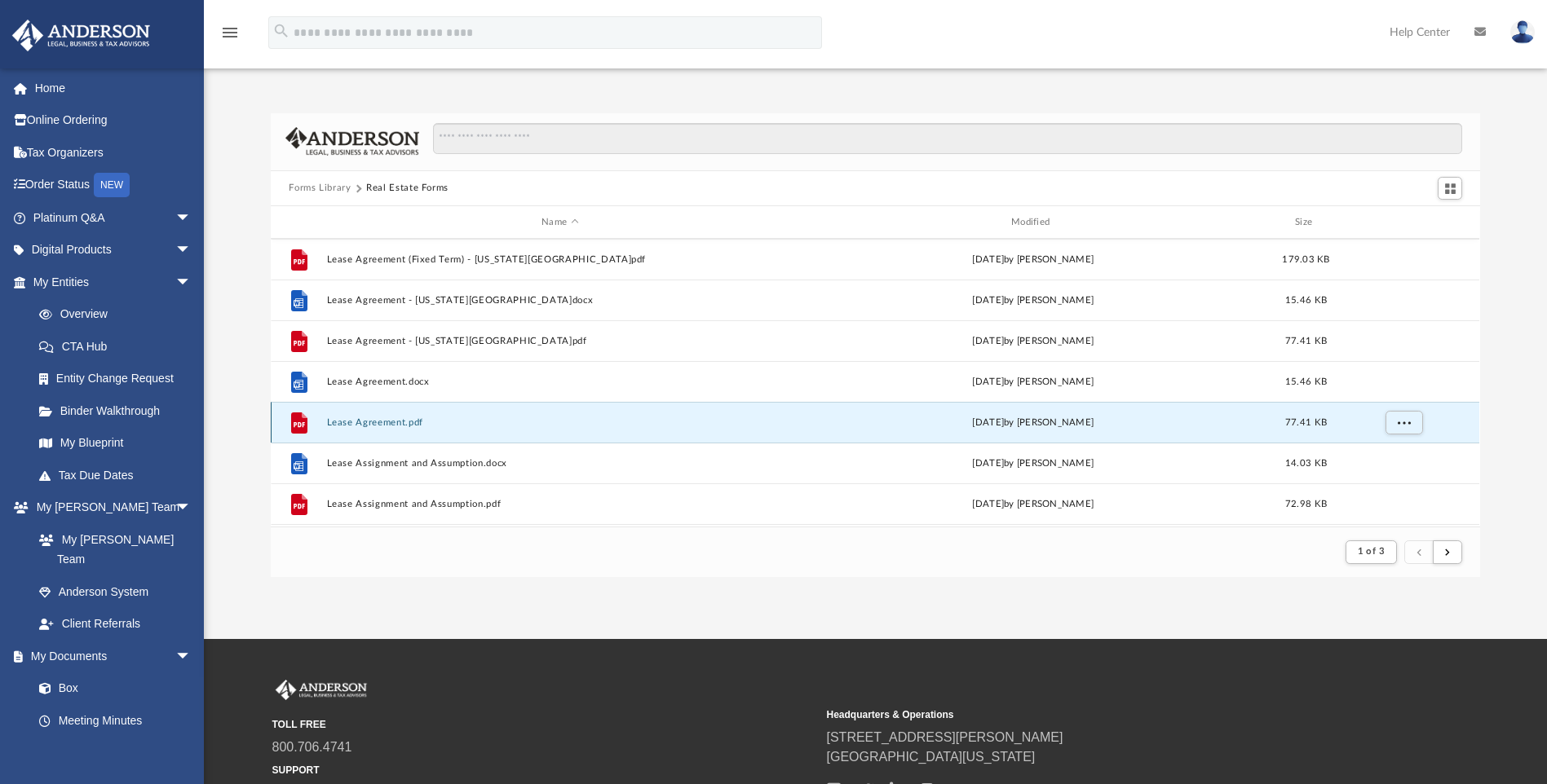
click at [371, 420] on button "Lease Agreement.pdf" at bounding box center [560, 422] width 466 height 10
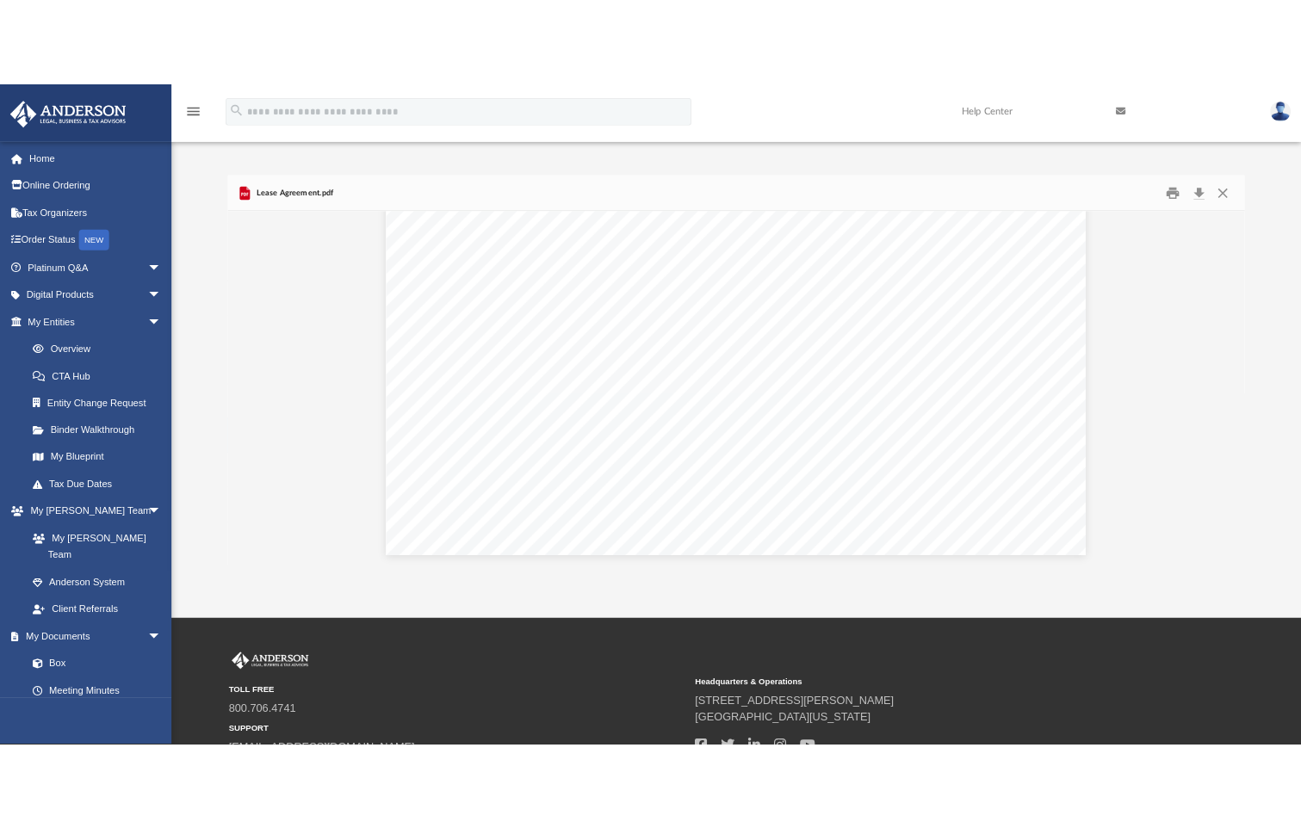
scroll to position [0, 0]
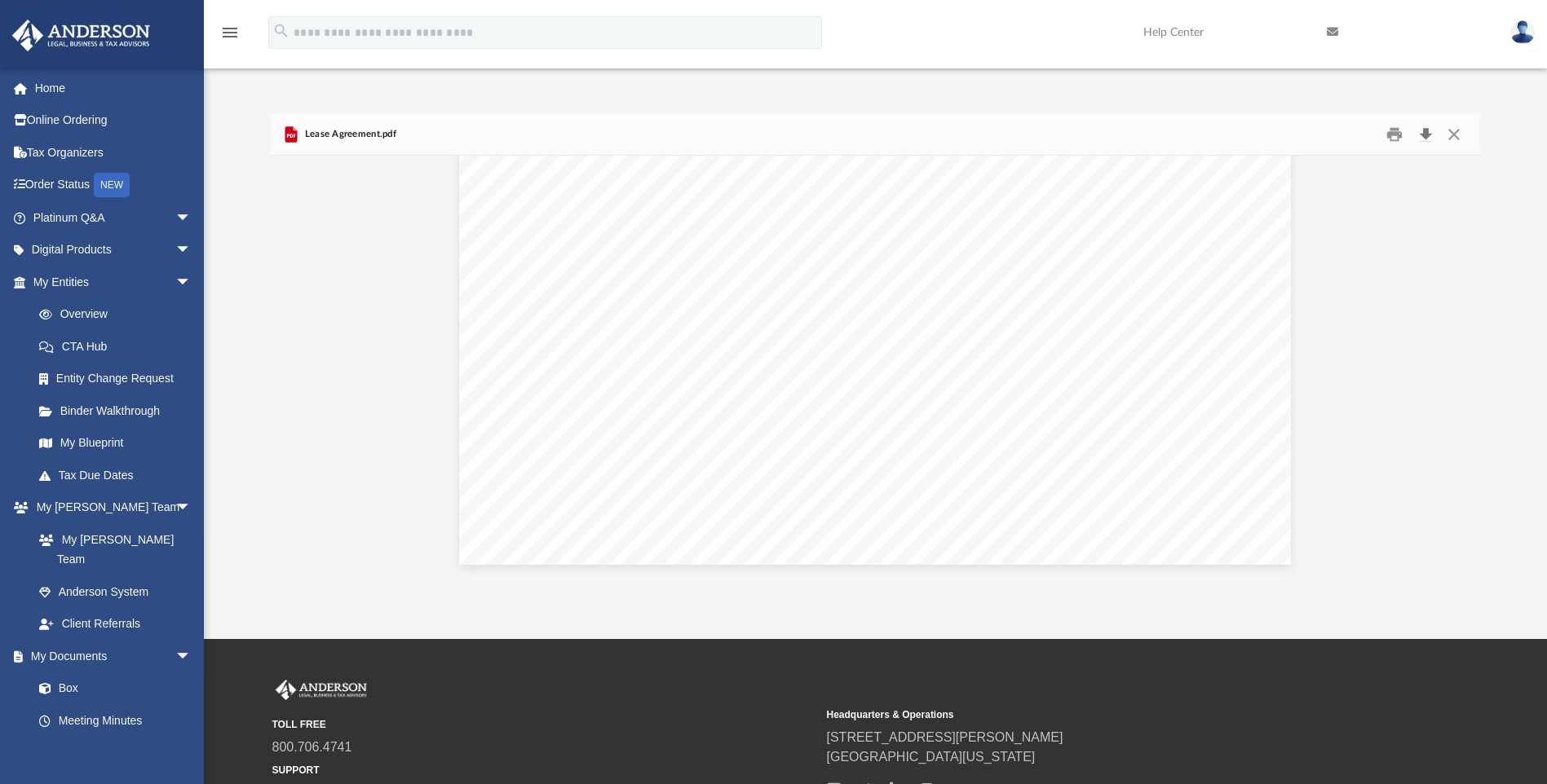
click at [1426, 134] on button "Download" at bounding box center [1425, 134] width 29 height 26
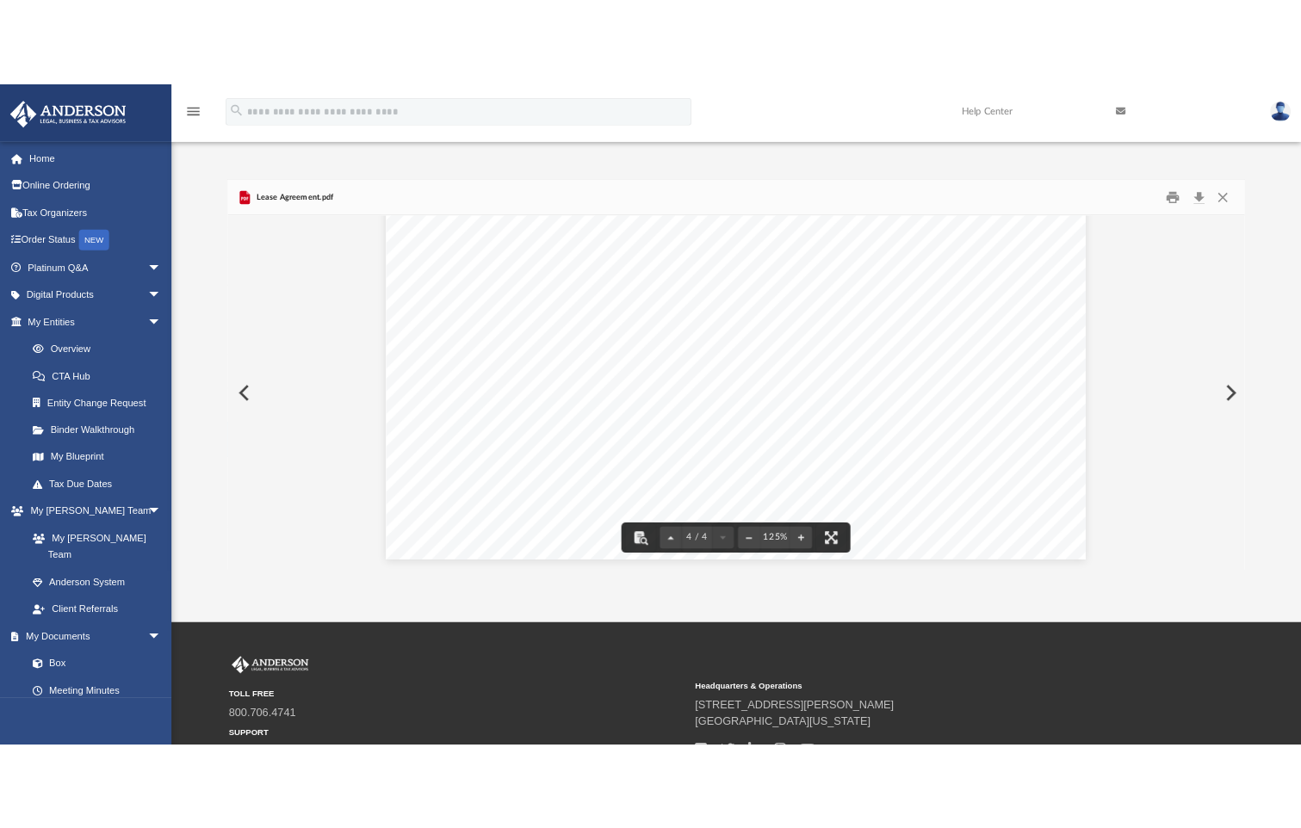
scroll to position [325, 964]
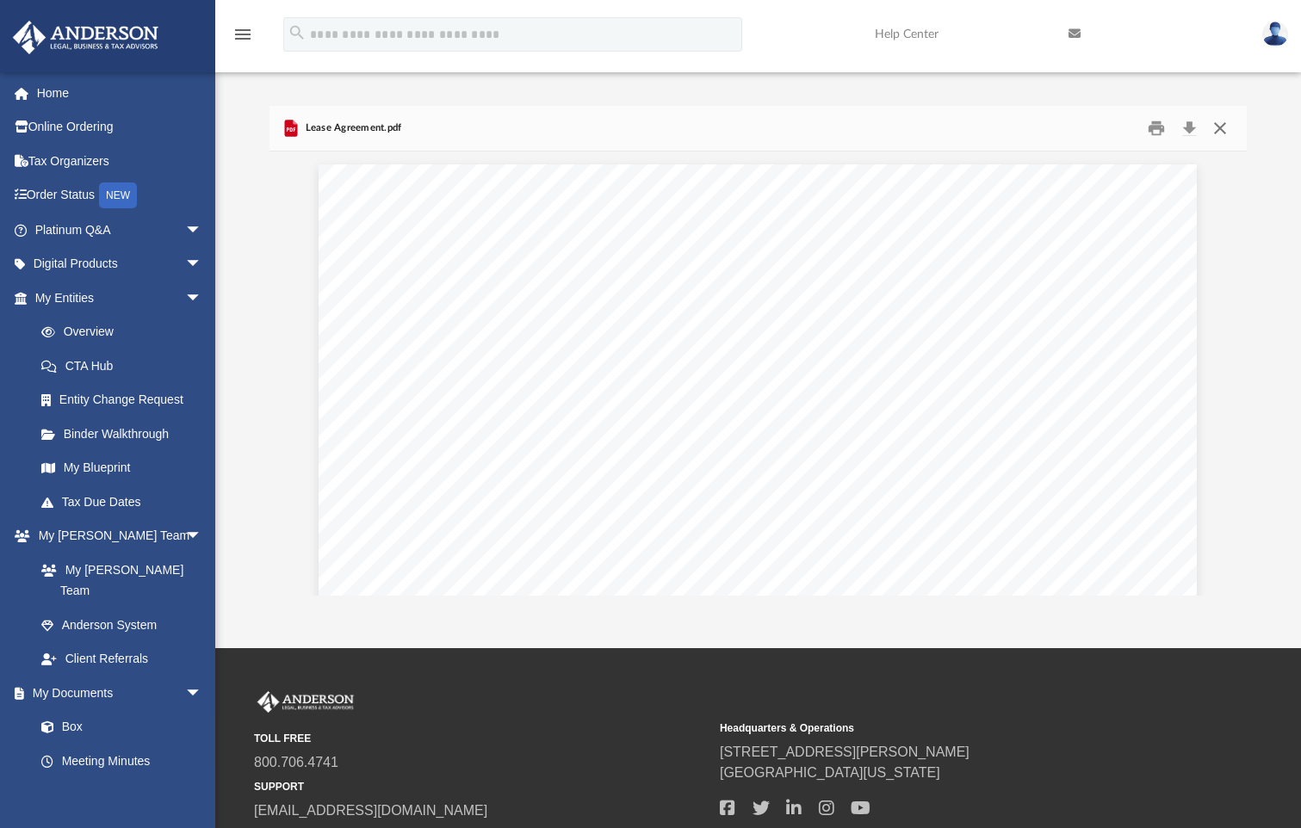
click at [1216, 124] on button "Close" at bounding box center [1219, 128] width 31 height 27
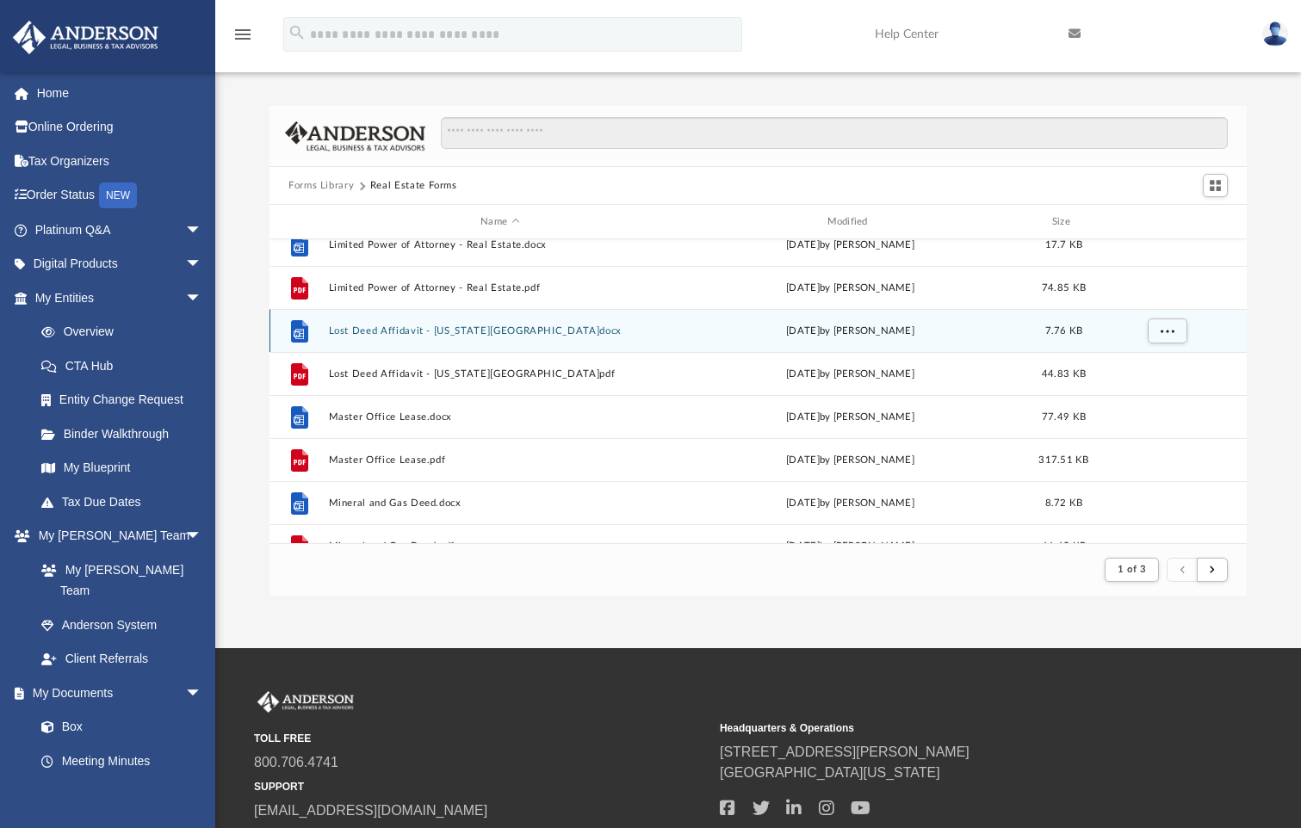
scroll to position [1377, 0]
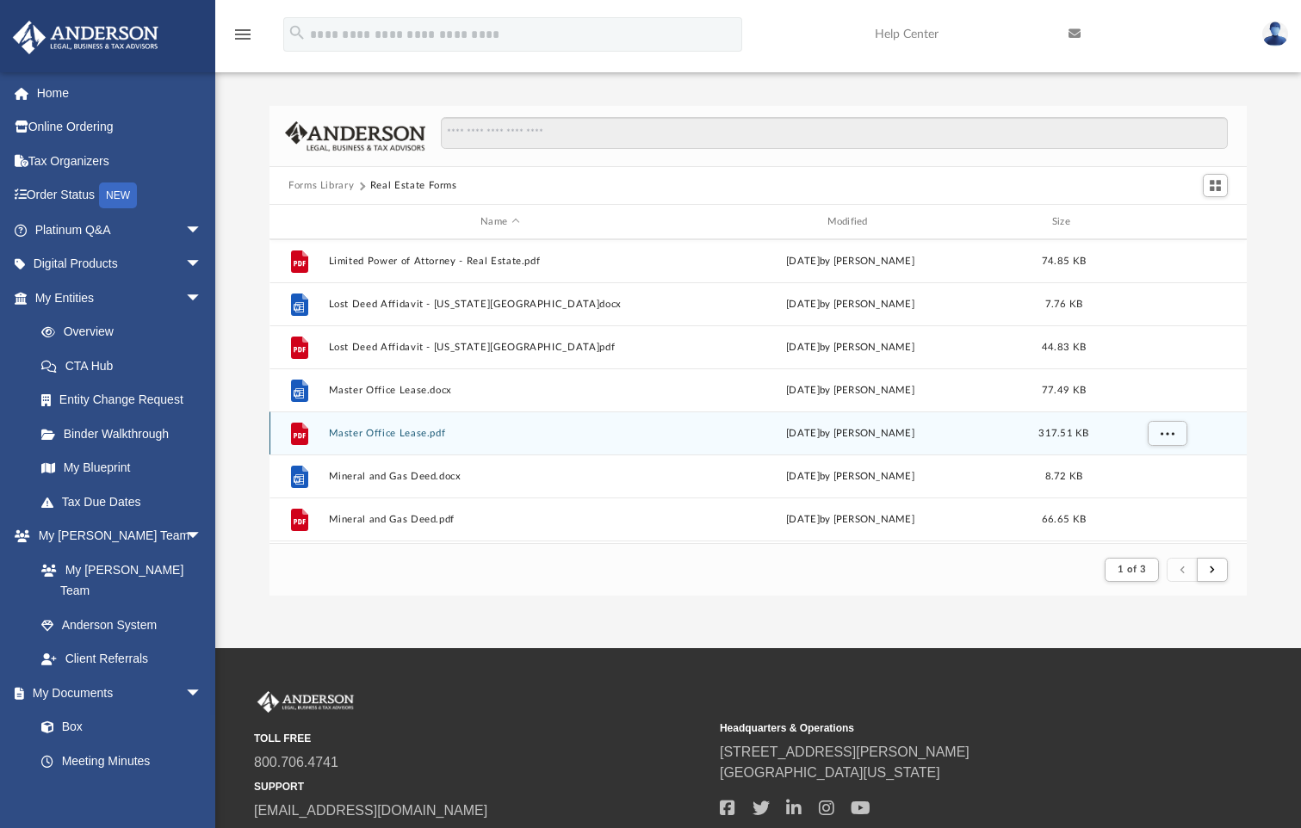
click at [367, 436] on button "Master Office Lease.pdf" at bounding box center [500, 433] width 343 height 11
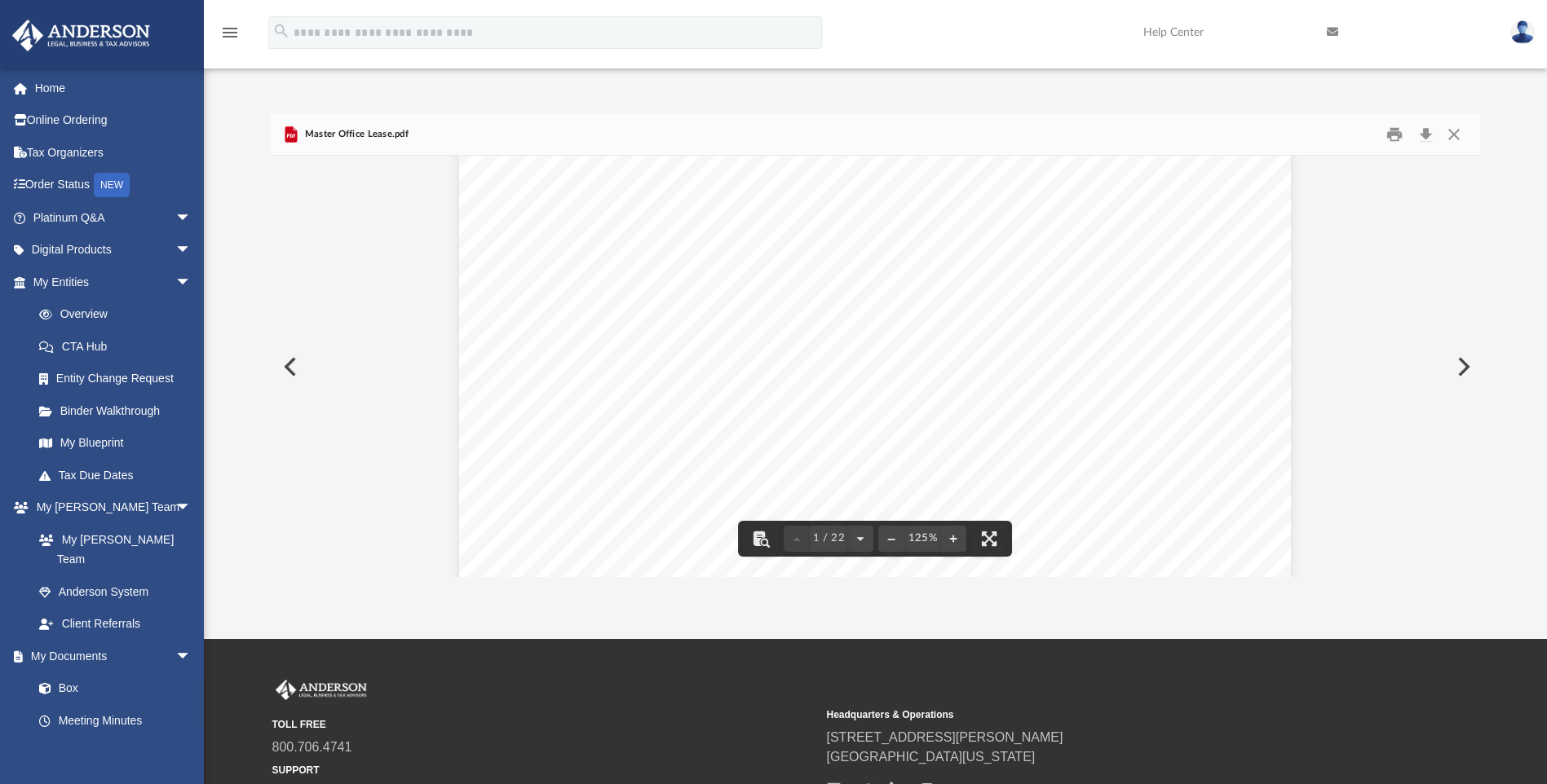
scroll to position [0, 0]
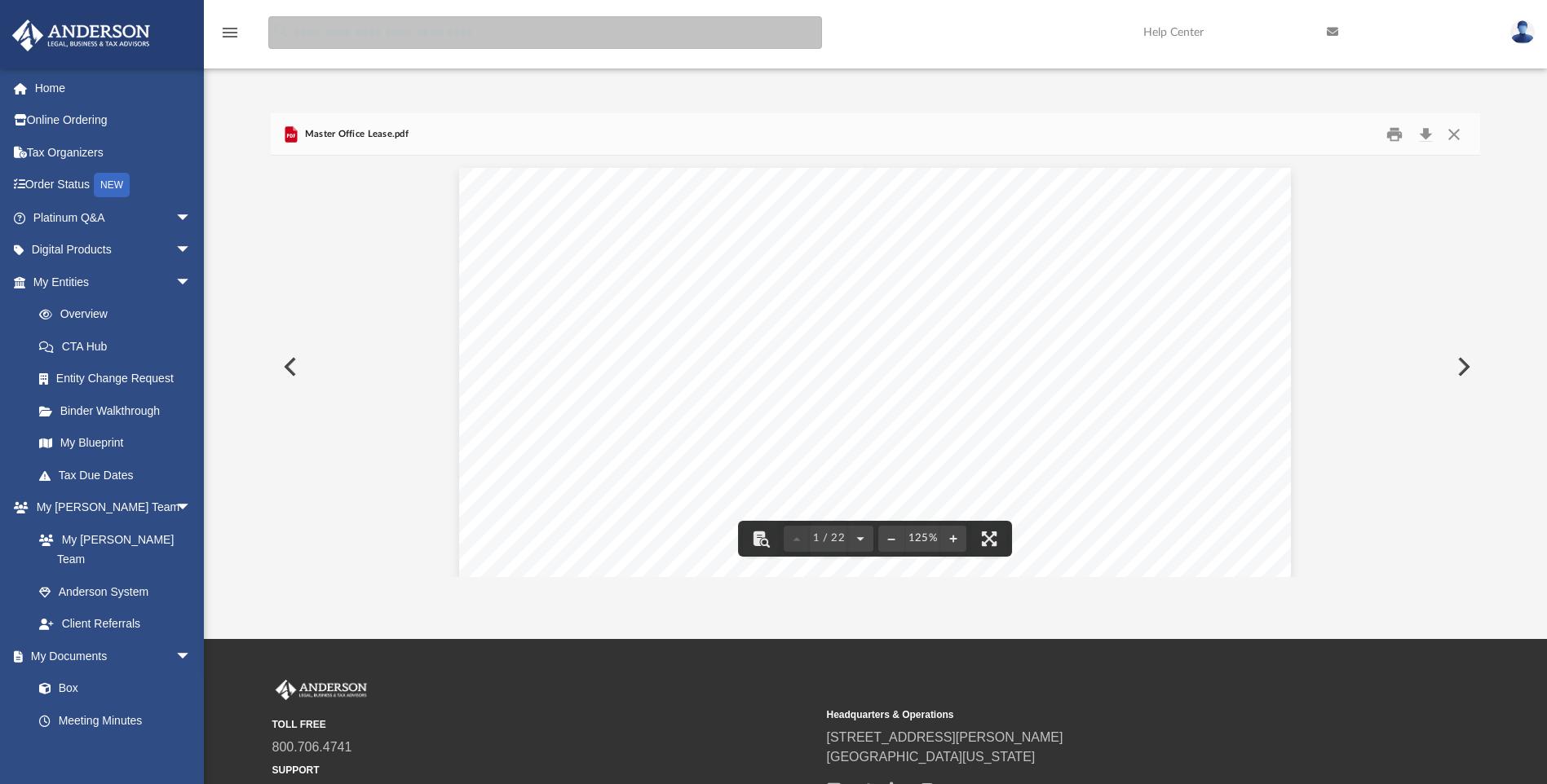
click at [336, 39] on input "search" at bounding box center [545, 32] width 553 height 32
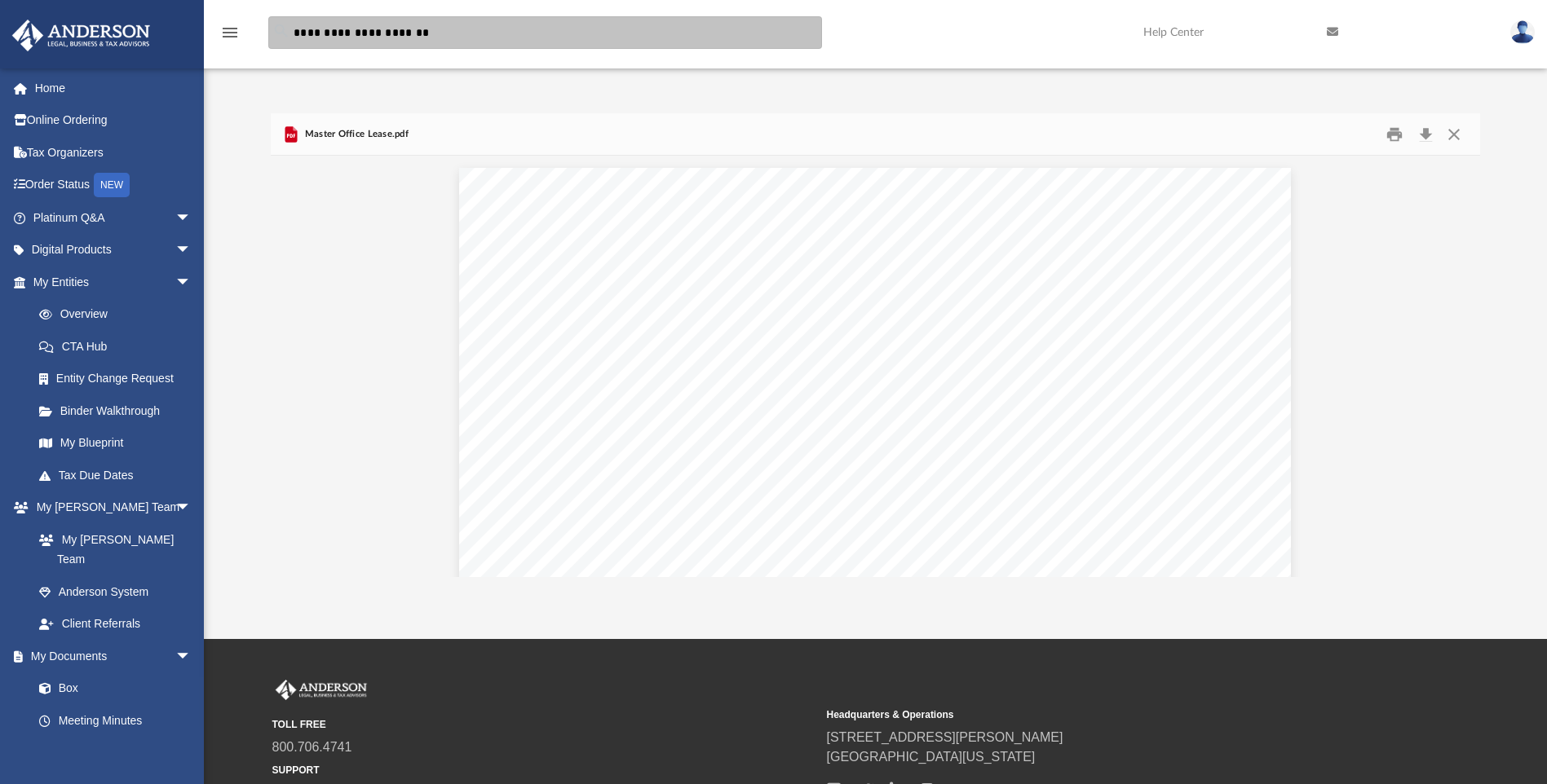
type input "**********"
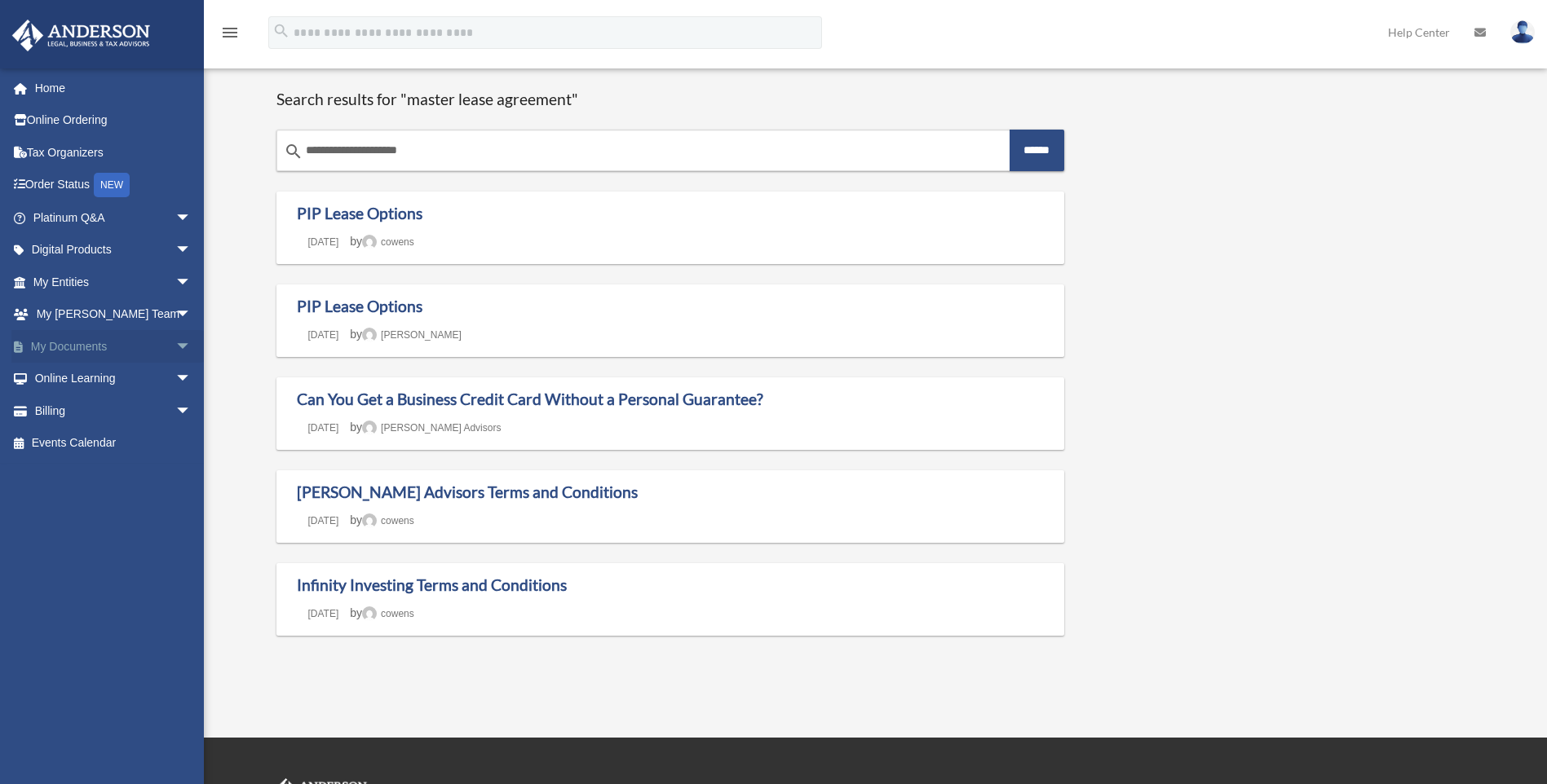
click at [175, 345] on span "arrow_drop_down" at bounding box center [191, 347] width 32 height 33
click at [115, 448] on link "Forms Library" at bounding box center [119, 443] width 193 height 32
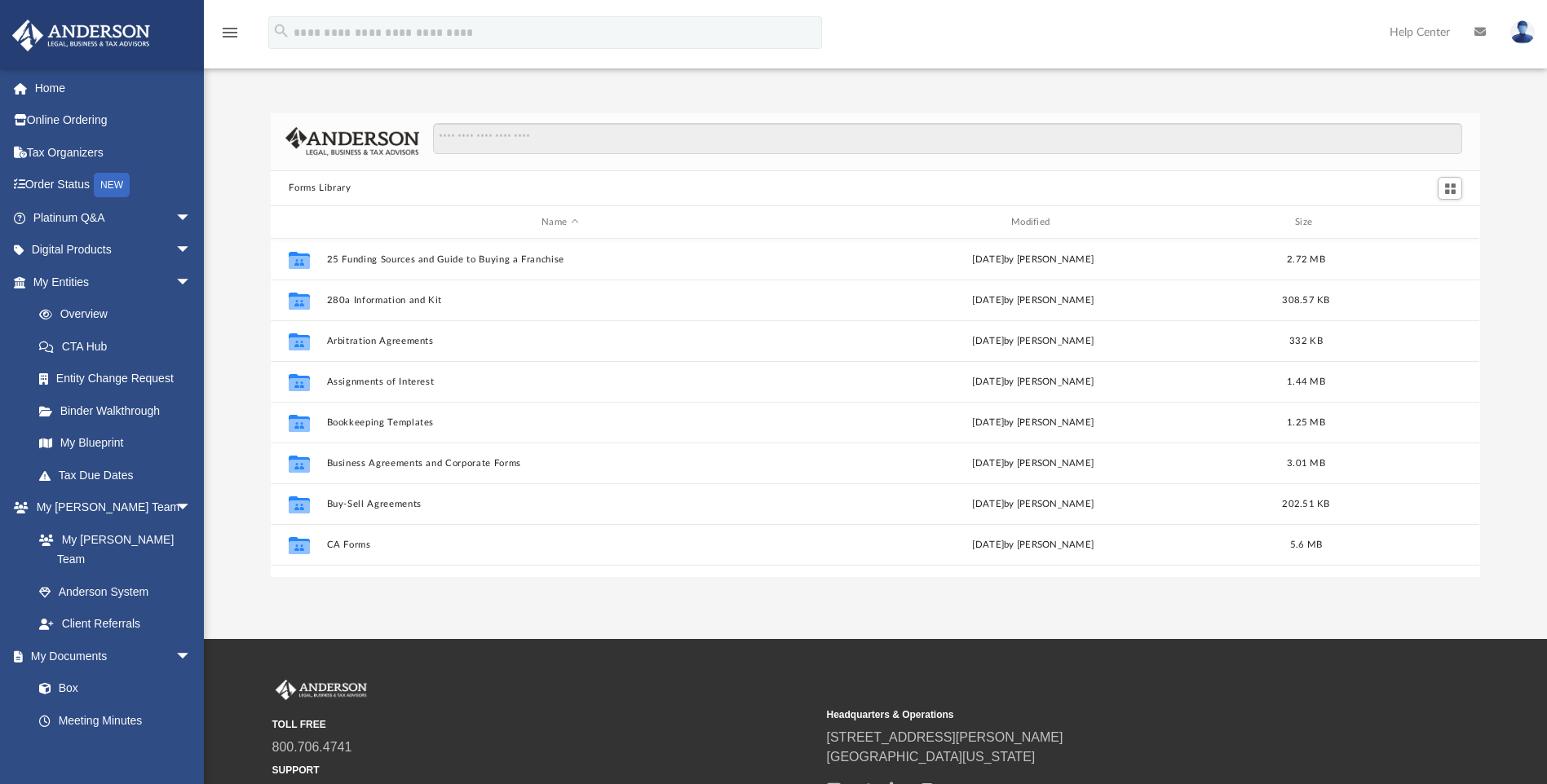
scroll to position [359, 1197]
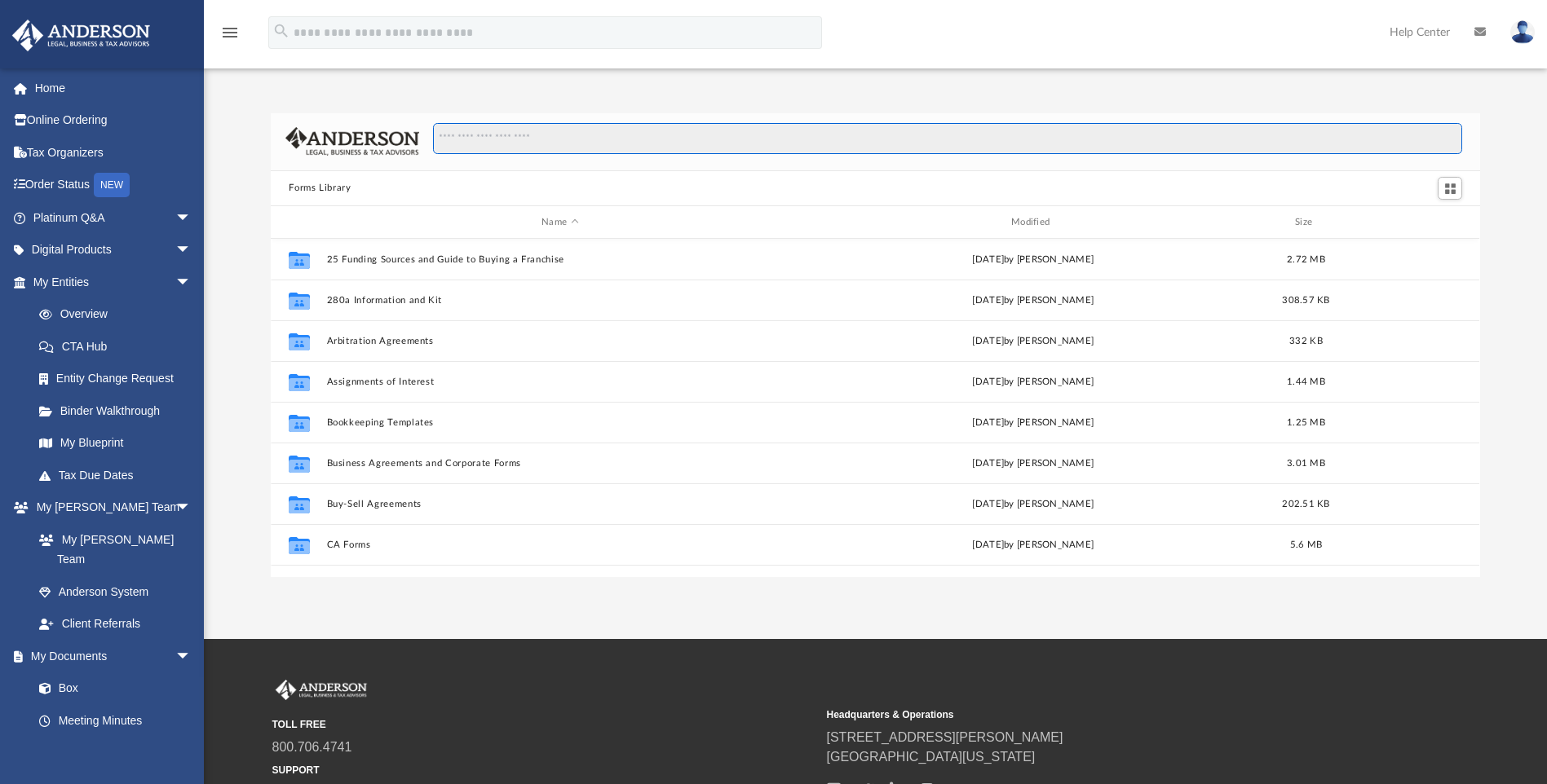
click at [492, 142] on input "Search files and folders" at bounding box center [947, 138] width 1029 height 31
type input "**********"
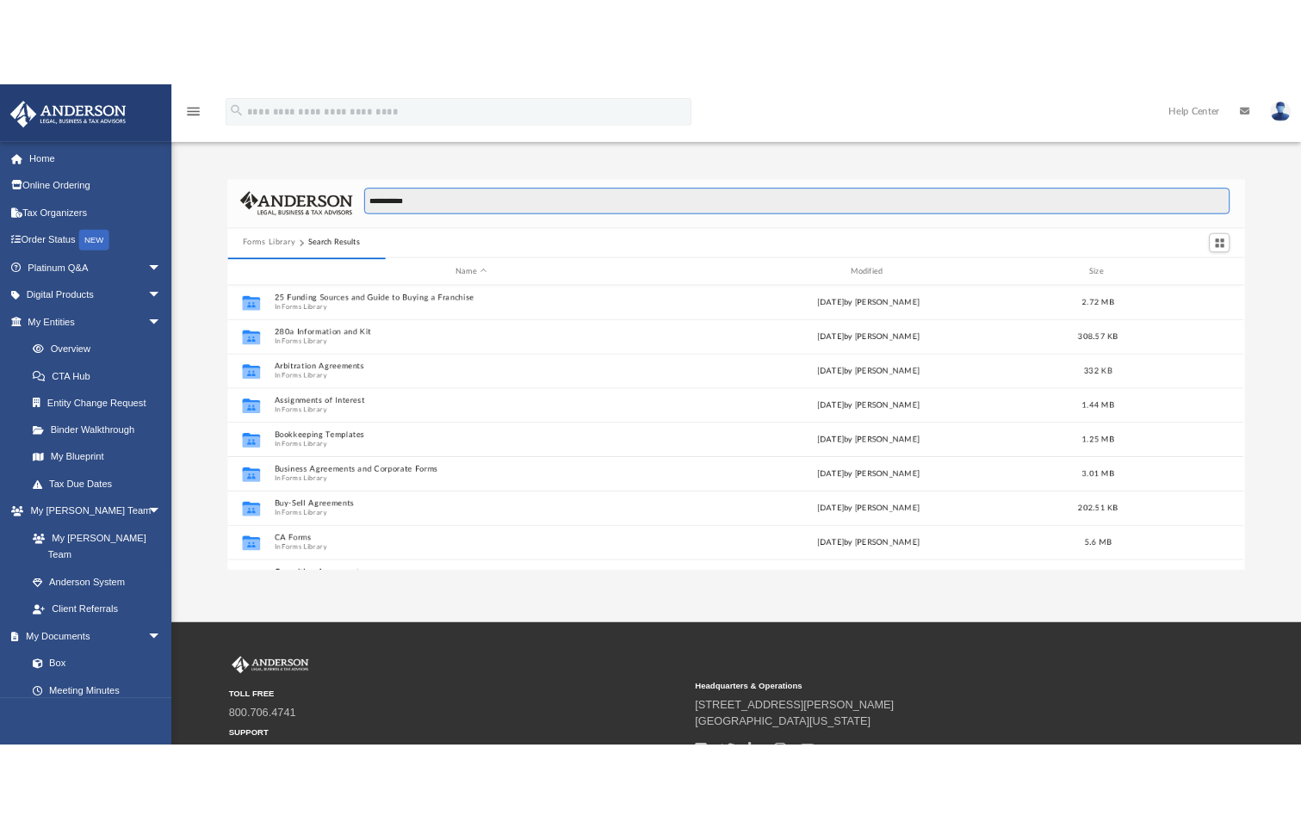
scroll to position [325, 1264]
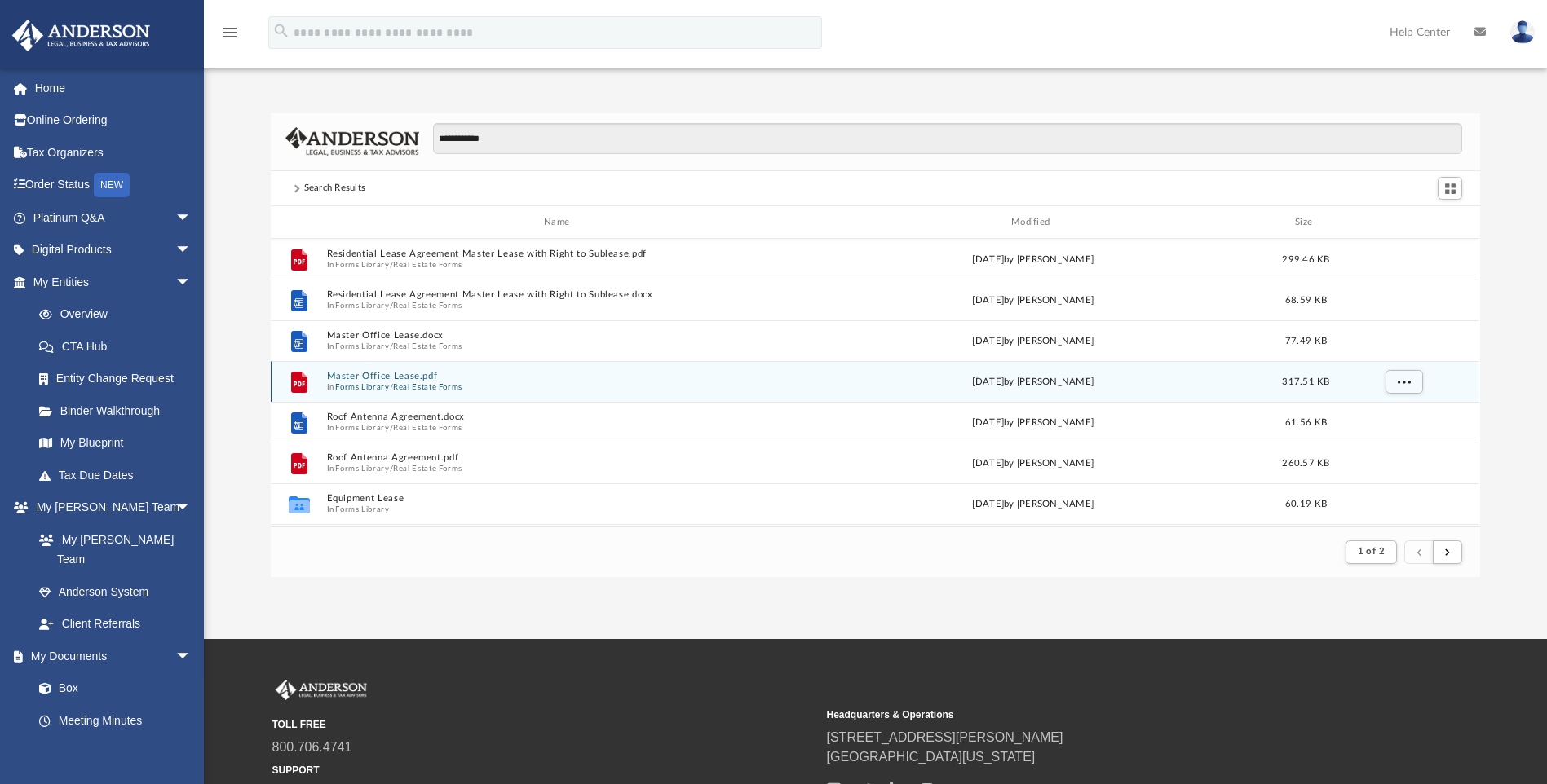
click at [386, 370] on div "File Master Office Lease.pdf In Forms Library / Real Estate Forms Wed Oct 5 202…" at bounding box center [875, 381] width 1209 height 41
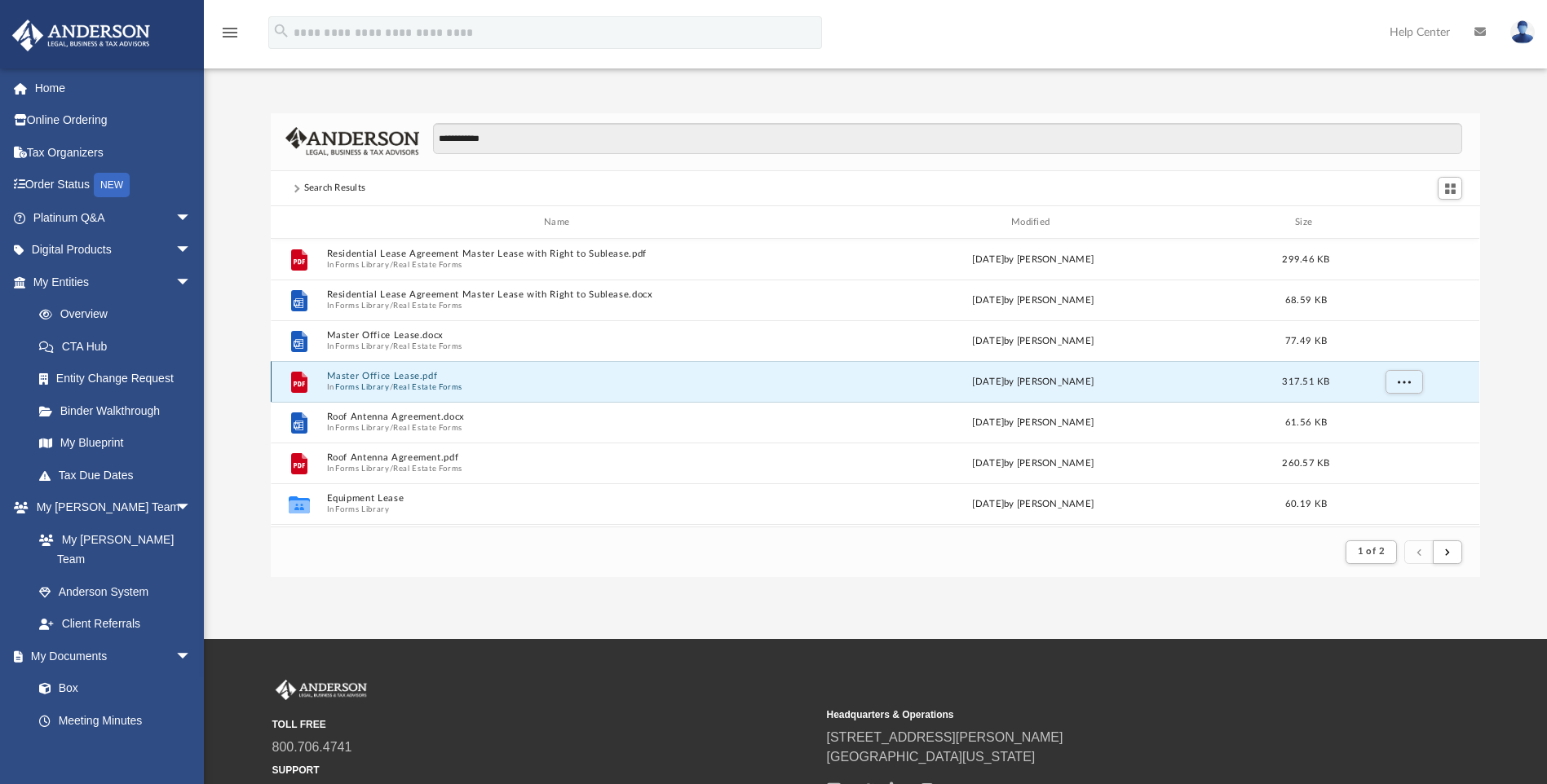
click at [369, 371] on button "Master Office Lease.pdf" at bounding box center [560, 376] width 466 height 10
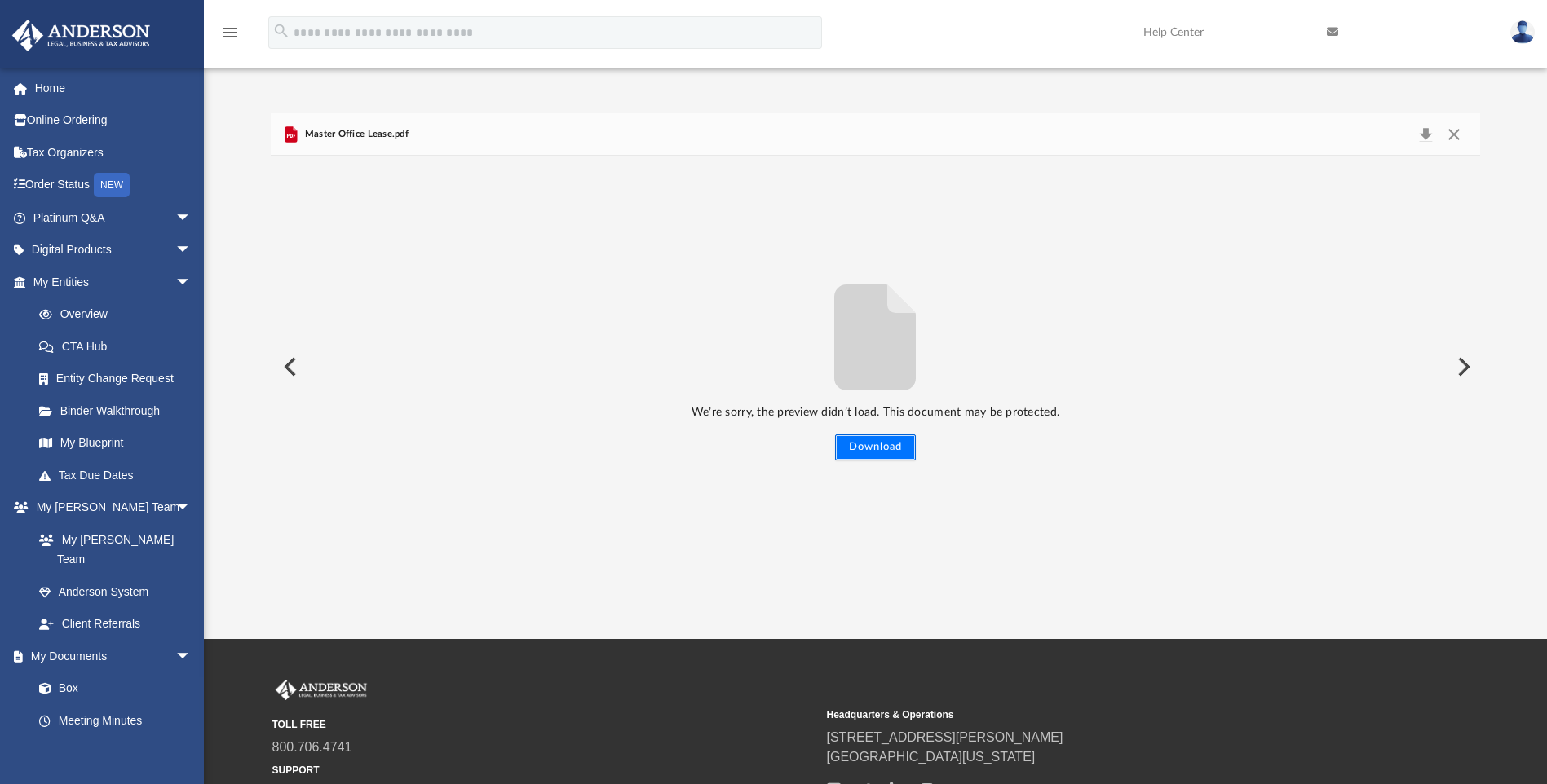
click at [837, 437] on button "Download" at bounding box center [874, 448] width 81 height 27
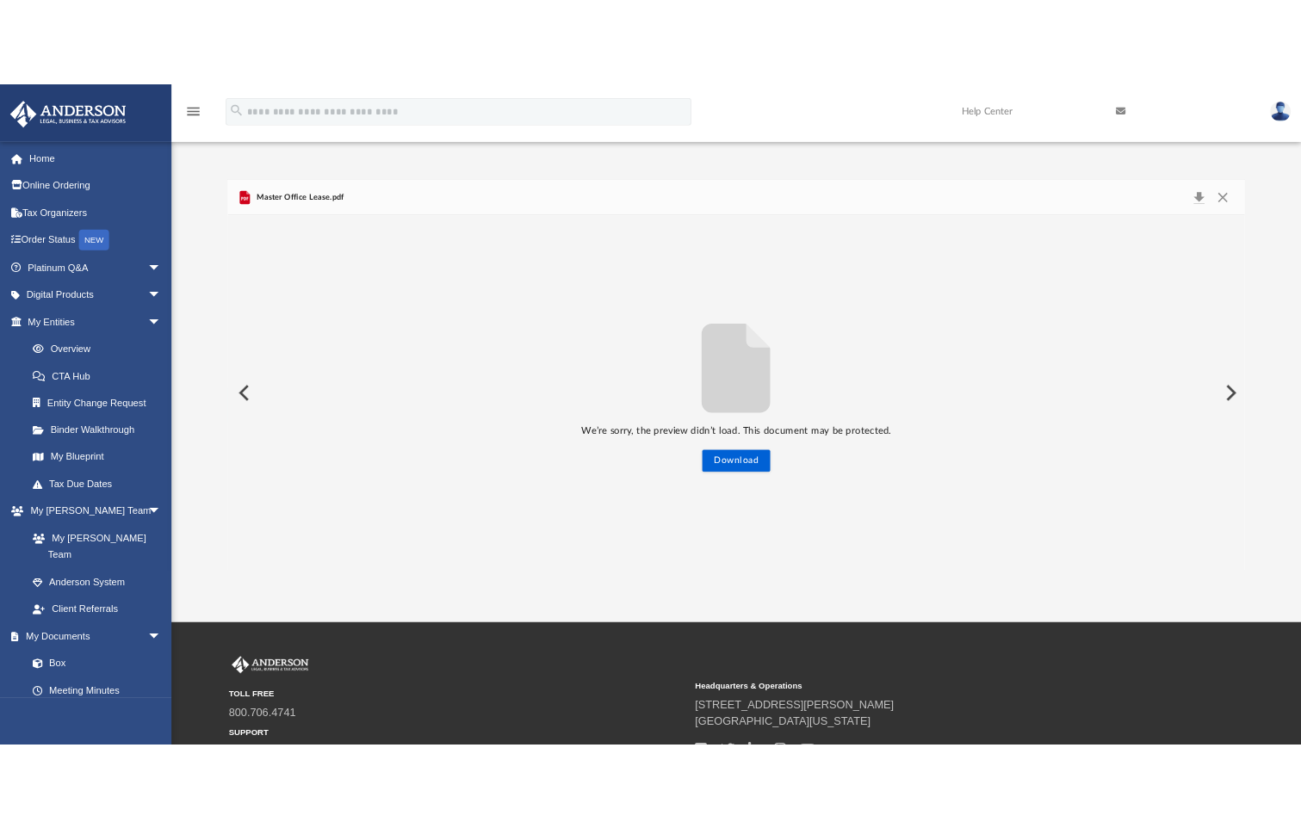
scroll to position [325, 964]
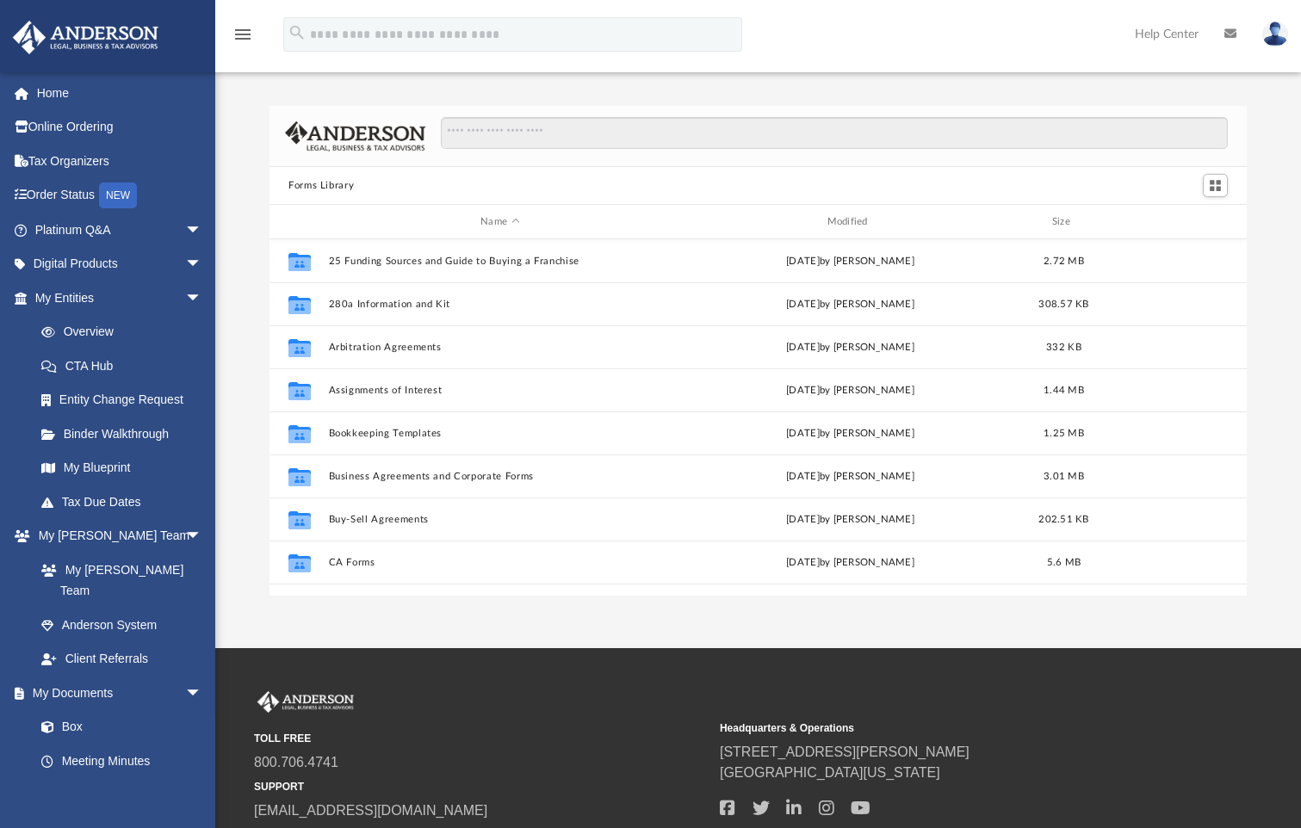
scroll to position [379, 964]
click at [475, 137] on input "Search files and folders" at bounding box center [834, 133] width 787 height 33
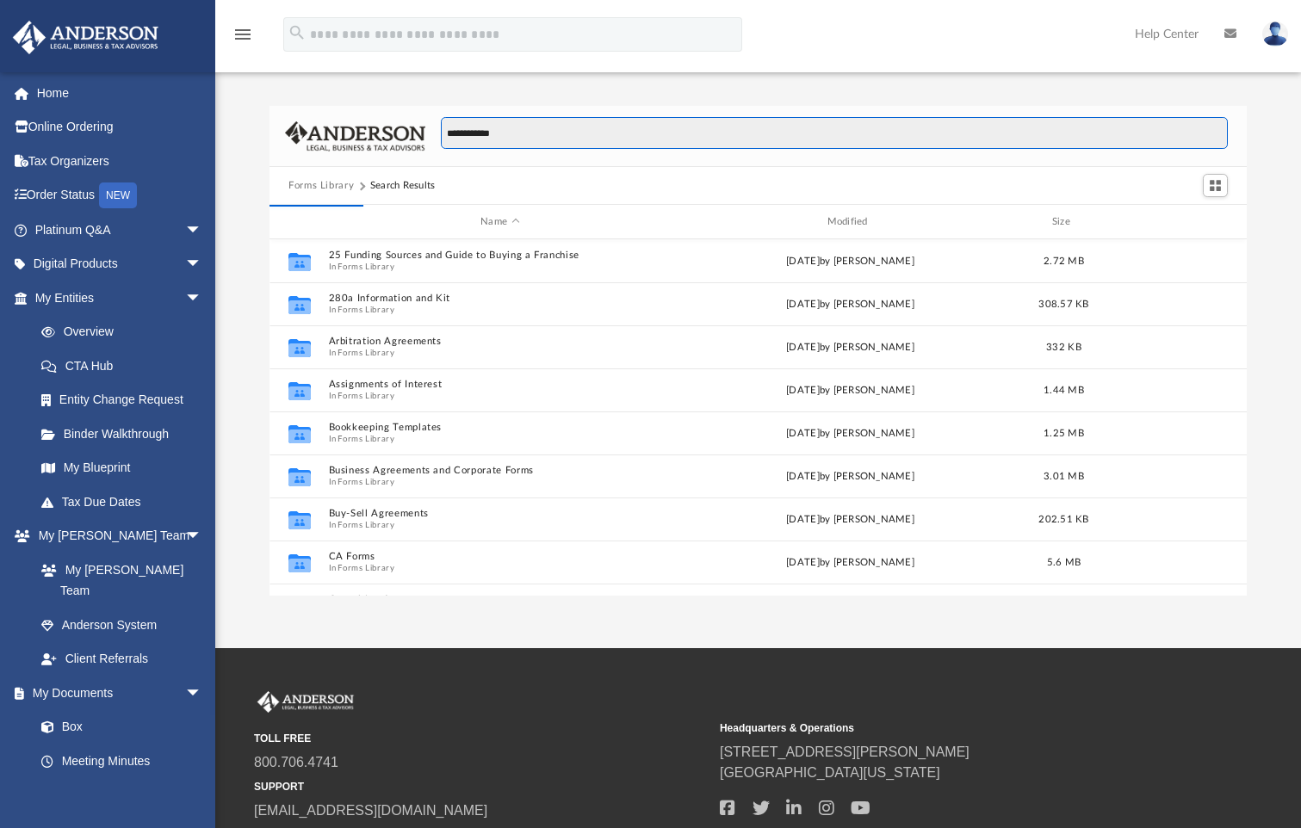
type input "**********"
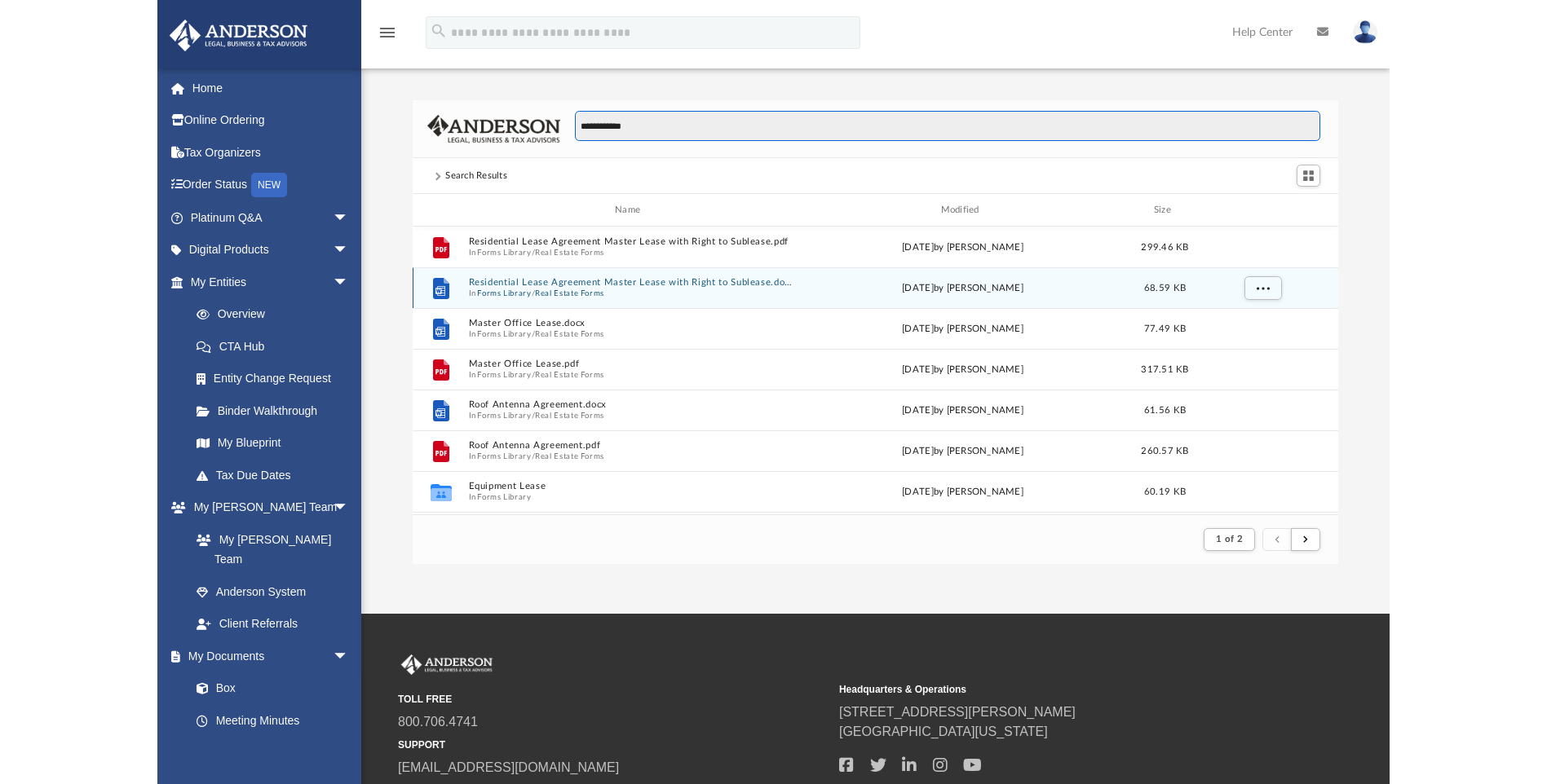
scroll to position [308, 913]
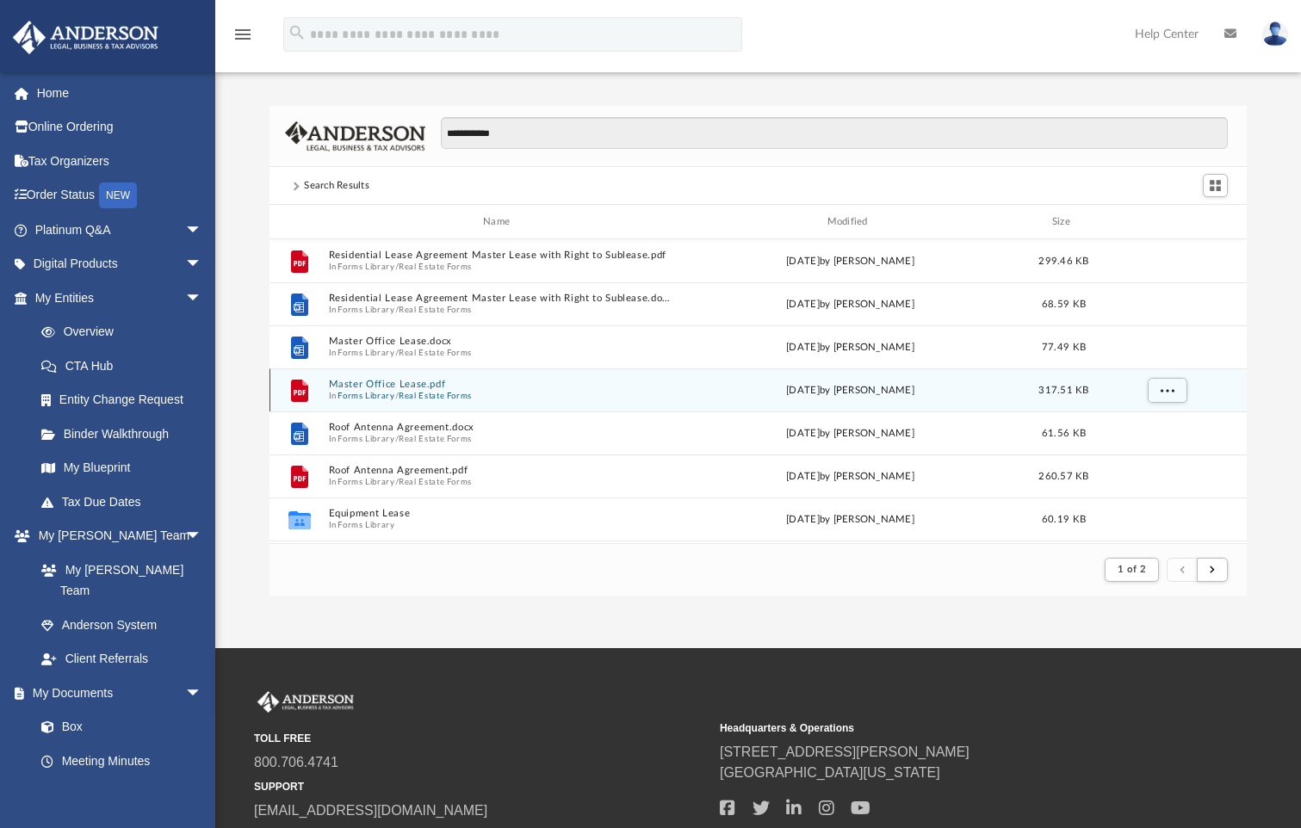
click at [355, 386] on button "Master Office Lease.pdf" at bounding box center [500, 384] width 343 height 11
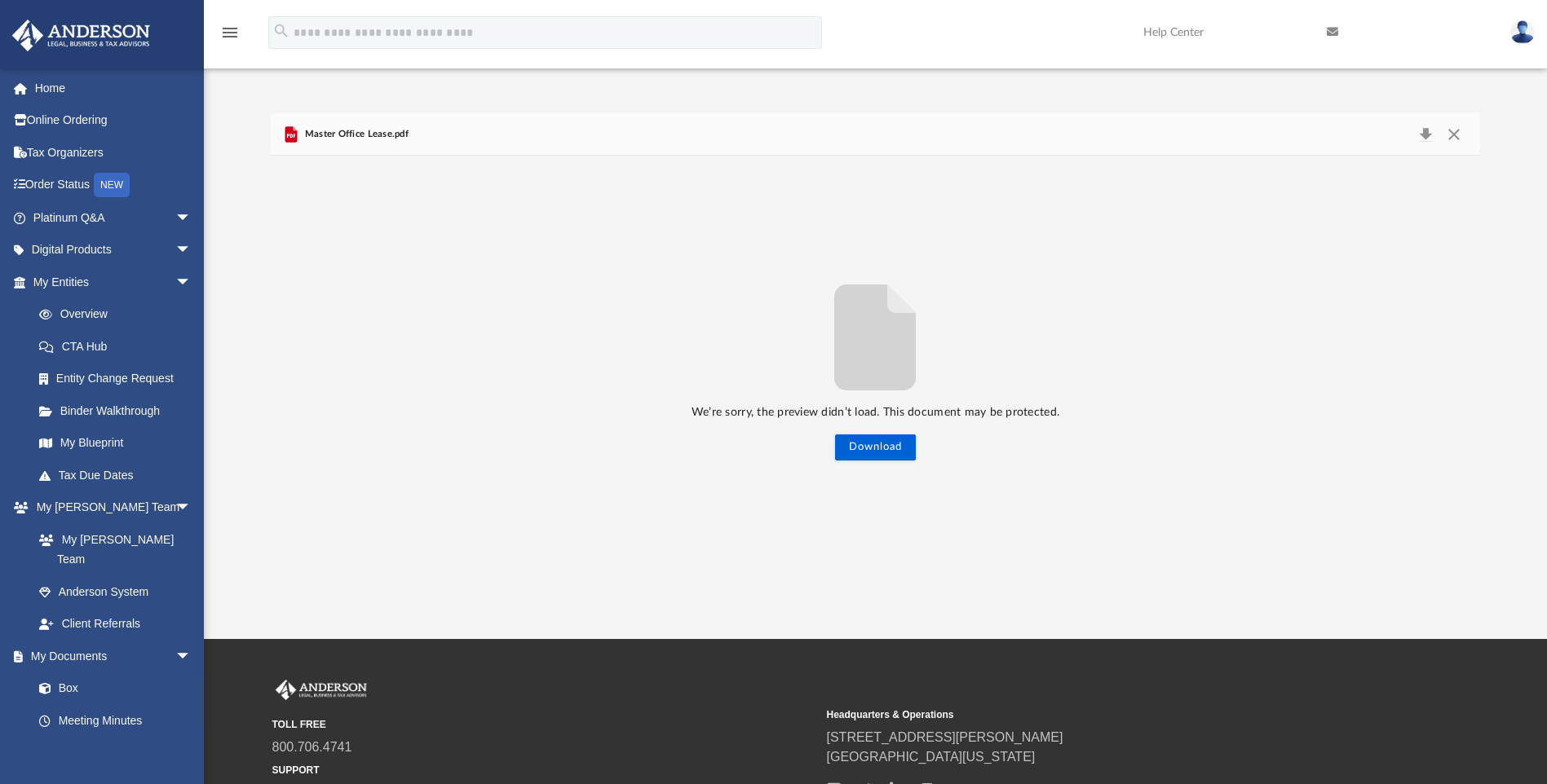
scroll to position [308, 1197]
